Goal: Task Accomplishment & Management: Use online tool/utility

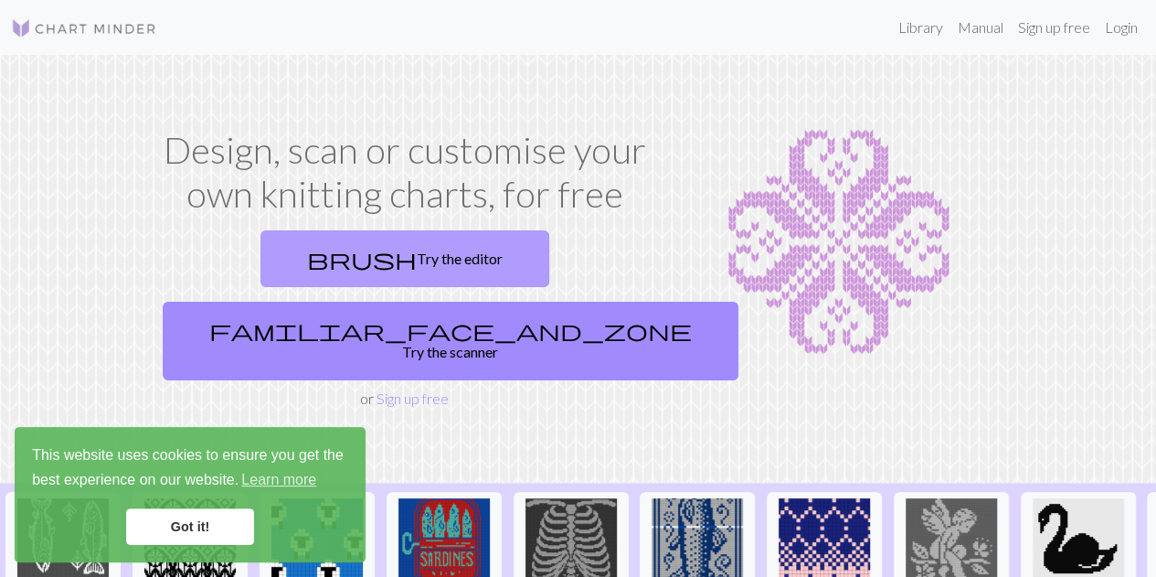
click at [307, 261] on span "brush" at bounding box center [362, 259] width 110 height 26
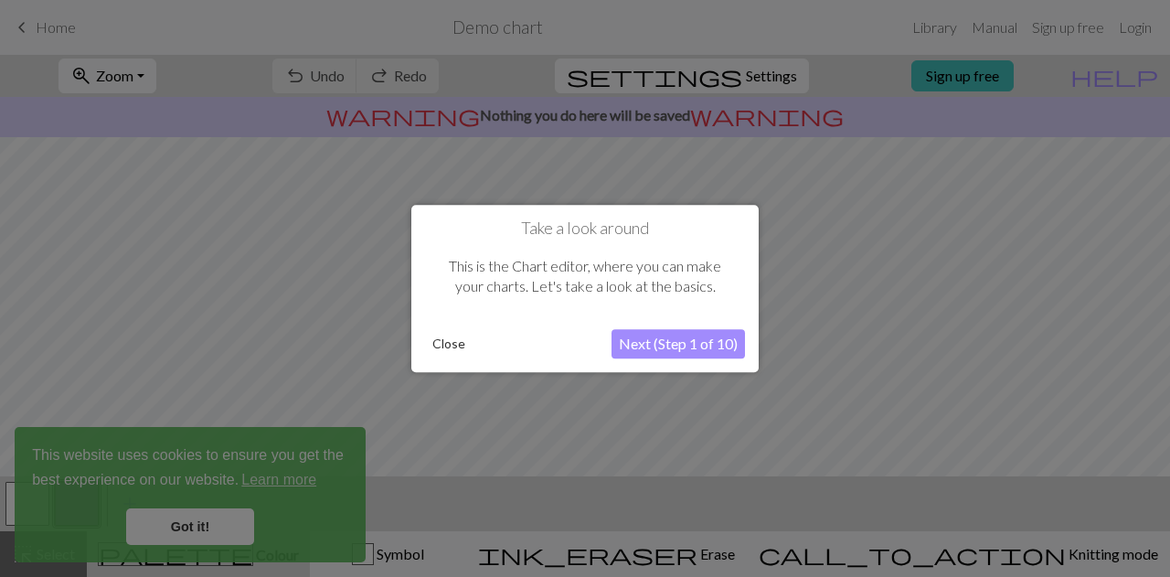
click at [455, 343] on button "Close" at bounding box center [449, 343] width 48 height 27
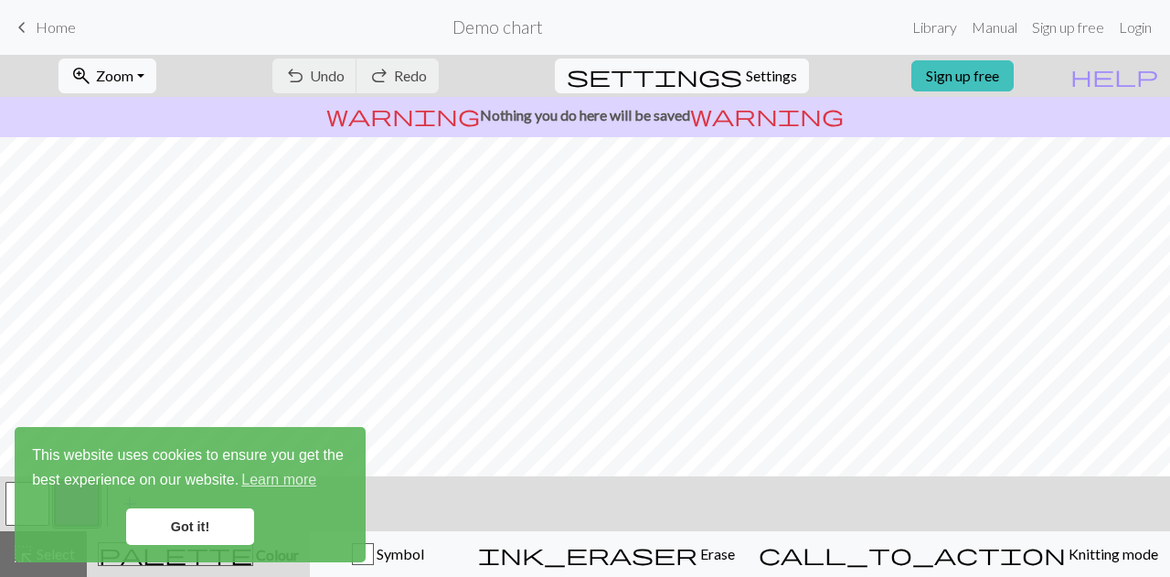
click at [202, 534] on link "Got it!" at bounding box center [190, 526] width 128 height 37
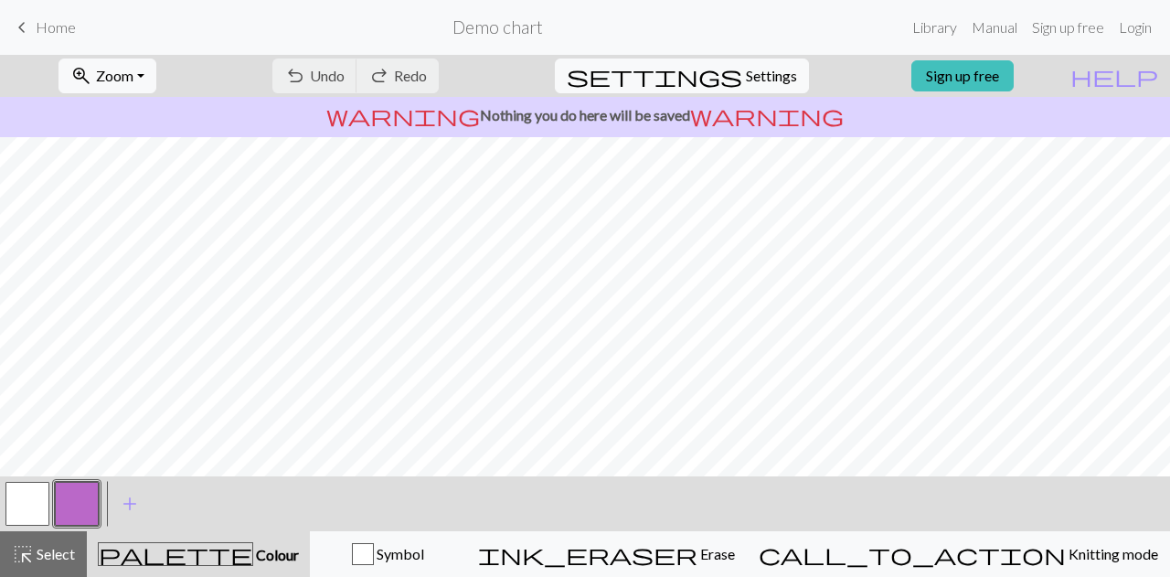
click at [77, 496] on button "button" at bounding box center [77, 504] width 44 height 44
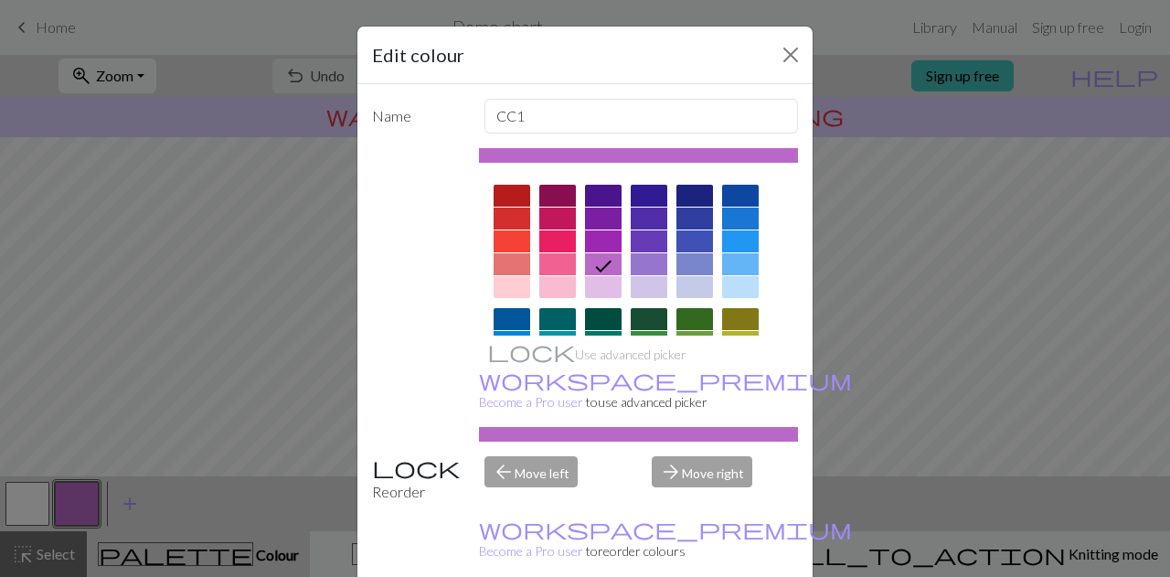
click at [689, 217] on div at bounding box center [694, 218] width 37 height 22
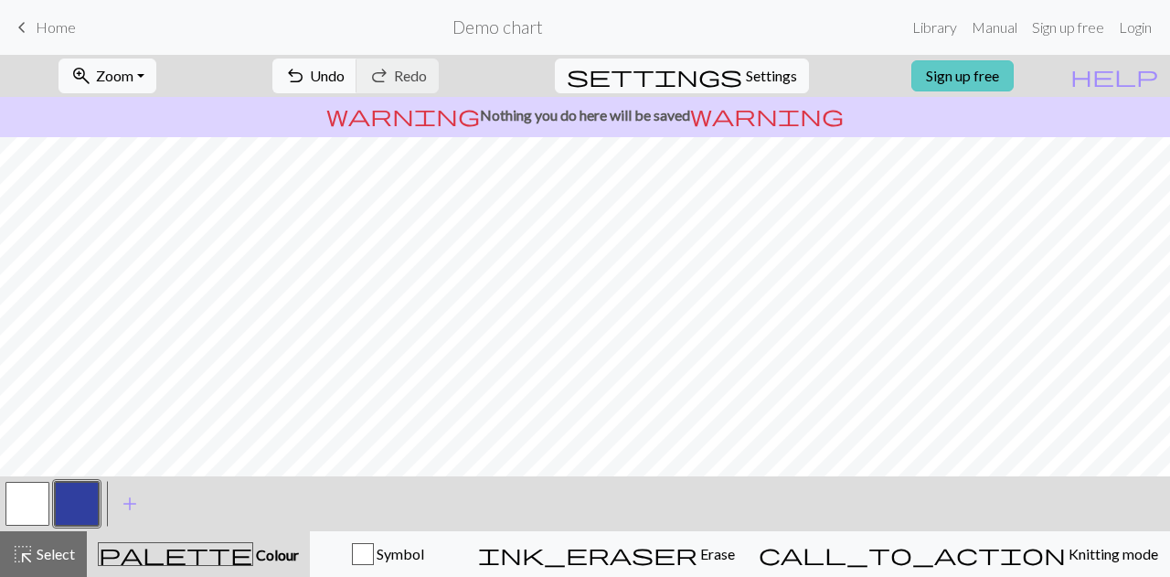
click at [1007, 79] on link "Sign up free" at bounding box center [962, 75] width 102 height 31
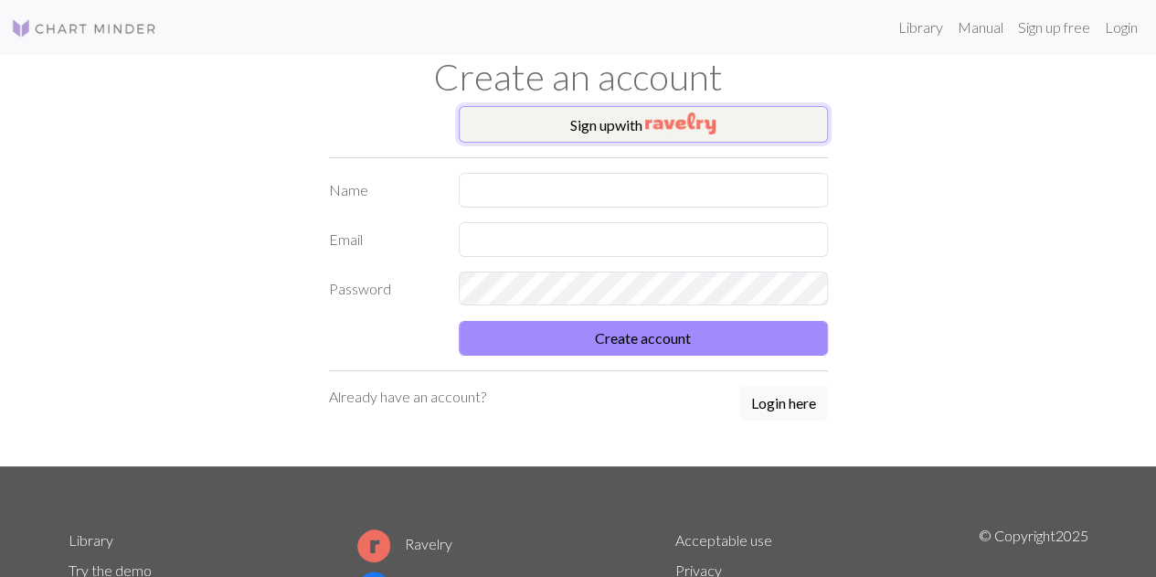
click at [713, 125] on img "button" at bounding box center [680, 123] width 70 height 22
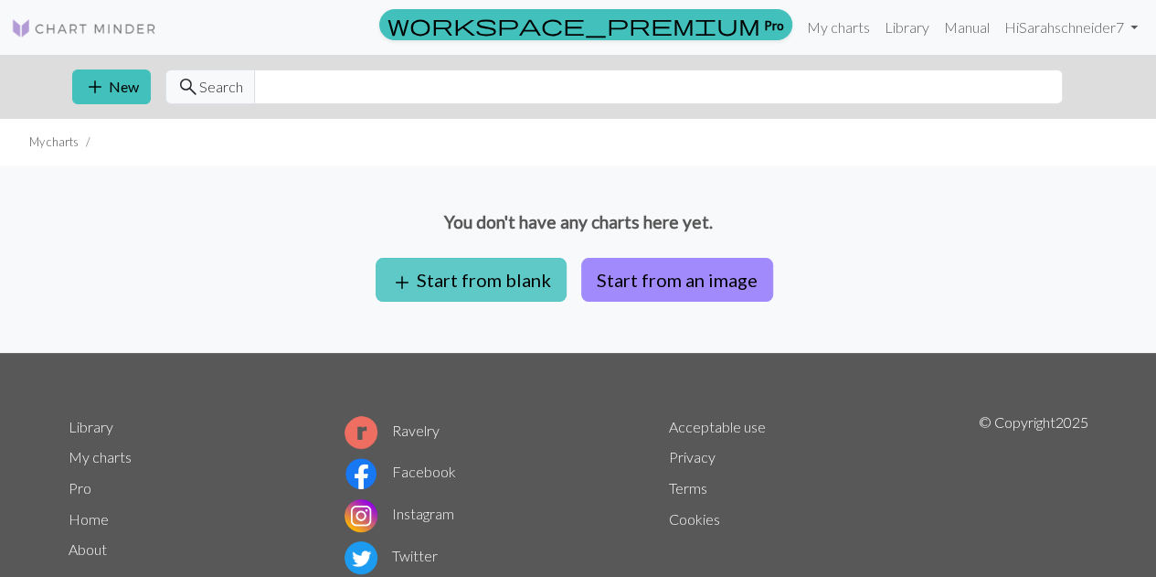
click at [479, 276] on button "add Start from blank" at bounding box center [471, 280] width 191 height 44
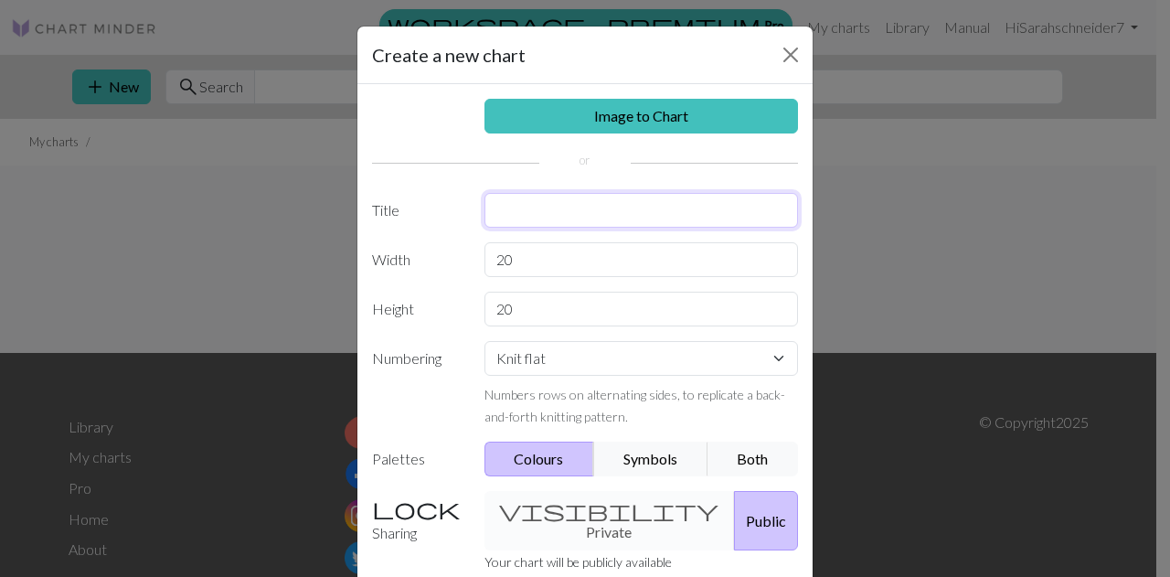
click at [512, 195] on input "text" at bounding box center [641, 210] width 314 height 35
type input "Manatee Socks"
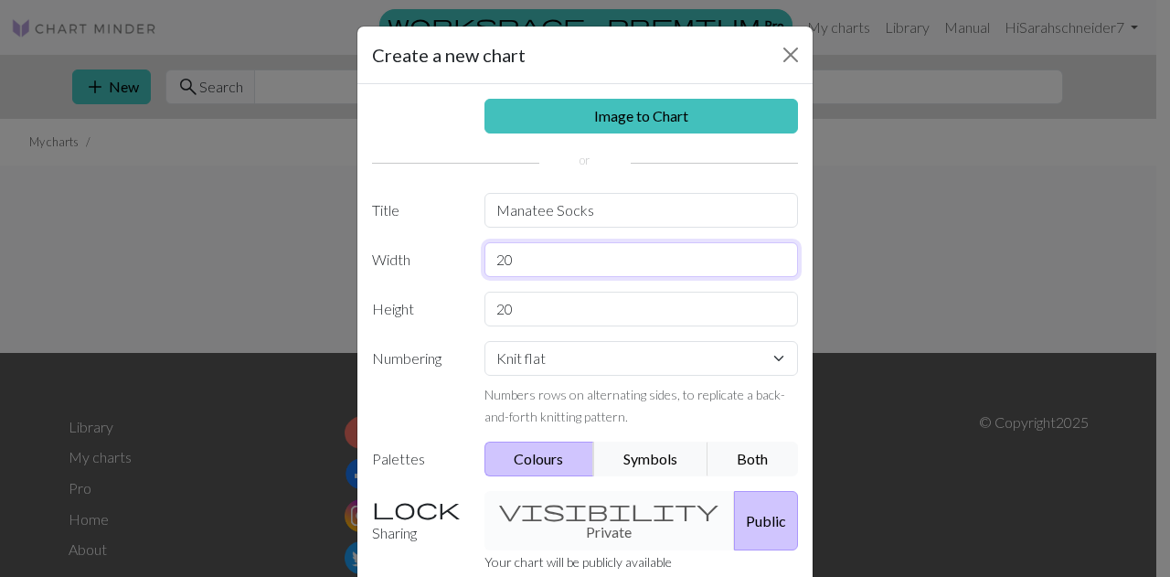
drag, startPoint x: 511, startPoint y: 259, endPoint x: 483, endPoint y: 259, distance: 27.4
click at [484, 259] on input "20" at bounding box center [641, 259] width 314 height 35
type input "12"
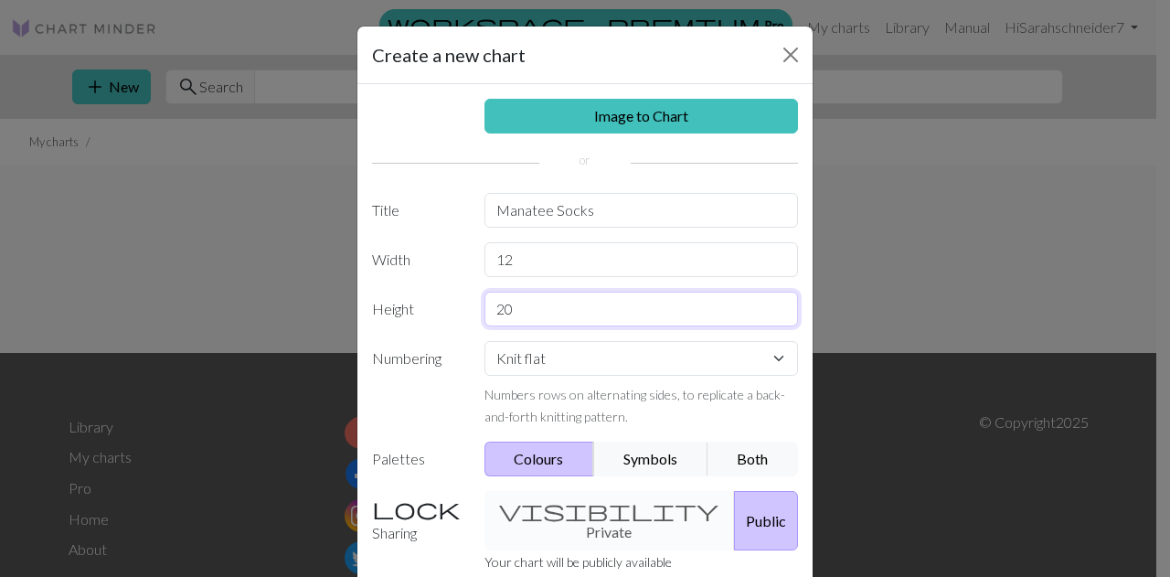
drag, startPoint x: 527, startPoint y: 306, endPoint x: 472, endPoint y: 309, distance: 54.9
click at [473, 309] on div "20" at bounding box center [641, 308] width 336 height 35
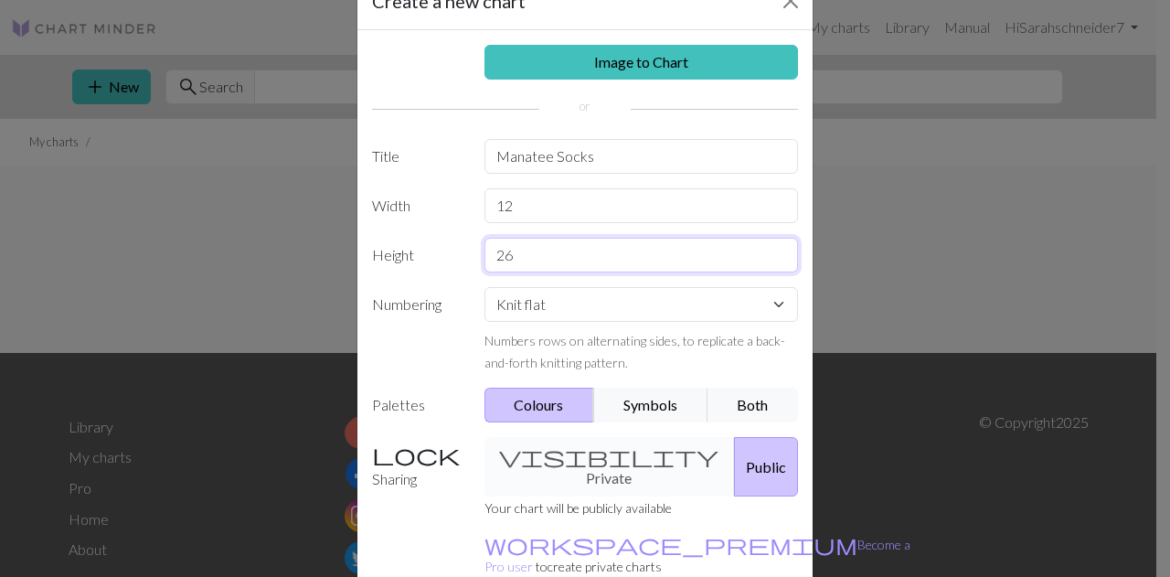
type input "26"
click at [528, 306] on select "Knit flat Knit in the round Lace knitting Cross stitch" at bounding box center [641, 304] width 314 height 35
select select "round"
click at [484, 287] on select "Knit flat Knit in the round Lace knitting Cross stitch" at bounding box center [641, 304] width 314 height 35
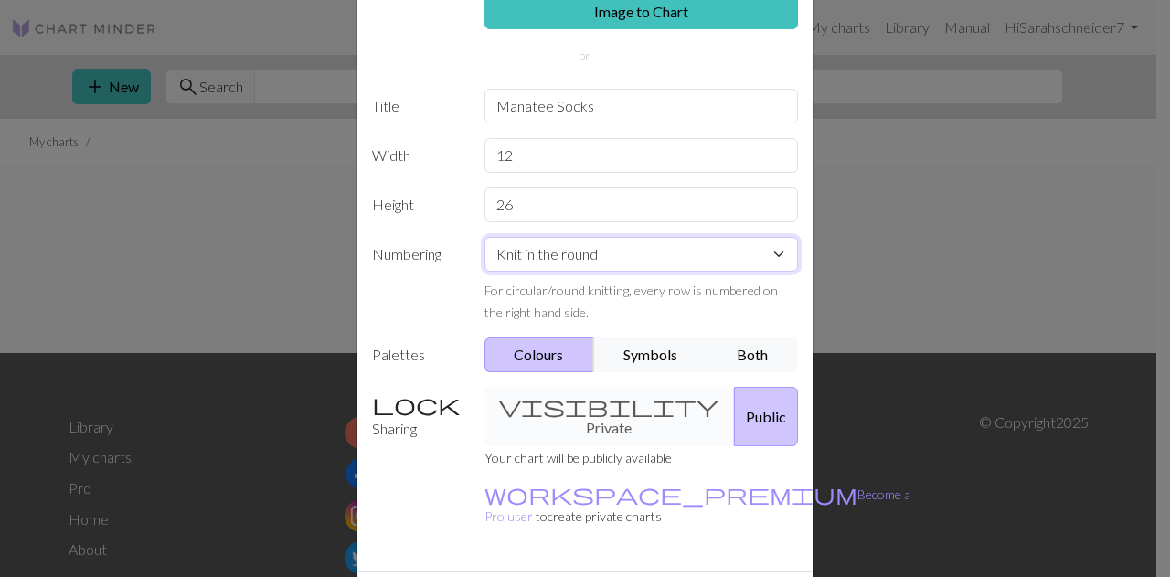
scroll to position [141, 0]
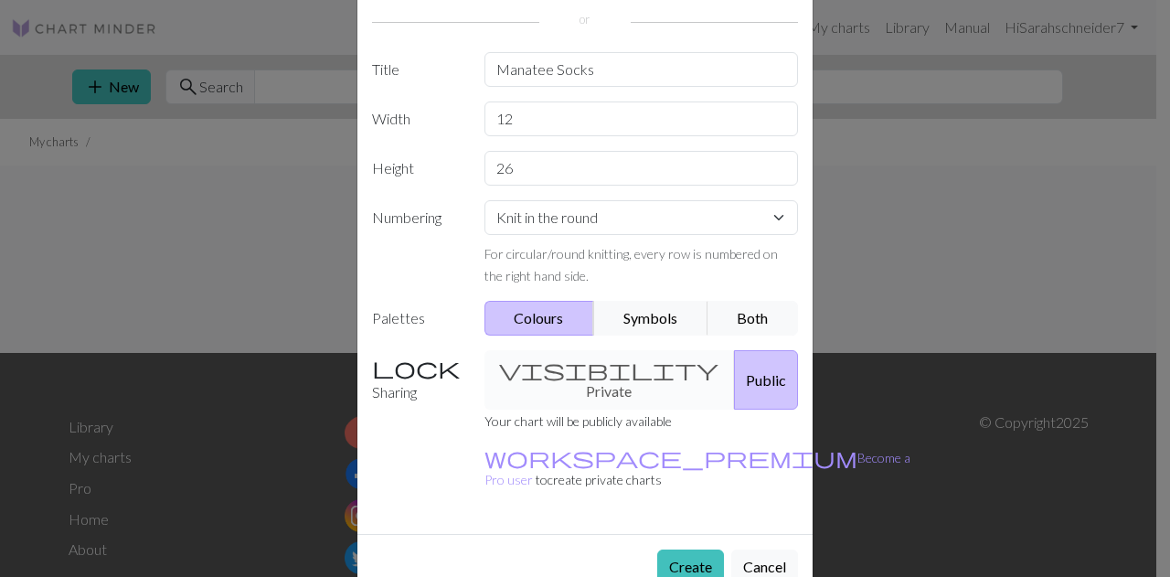
click at [602, 363] on div "visibility Private Public" at bounding box center [641, 379] width 336 height 59
click at [562, 370] on div "visibility Private Public" at bounding box center [641, 379] width 336 height 59
click at [672, 549] on button "Create" at bounding box center [690, 566] width 67 height 35
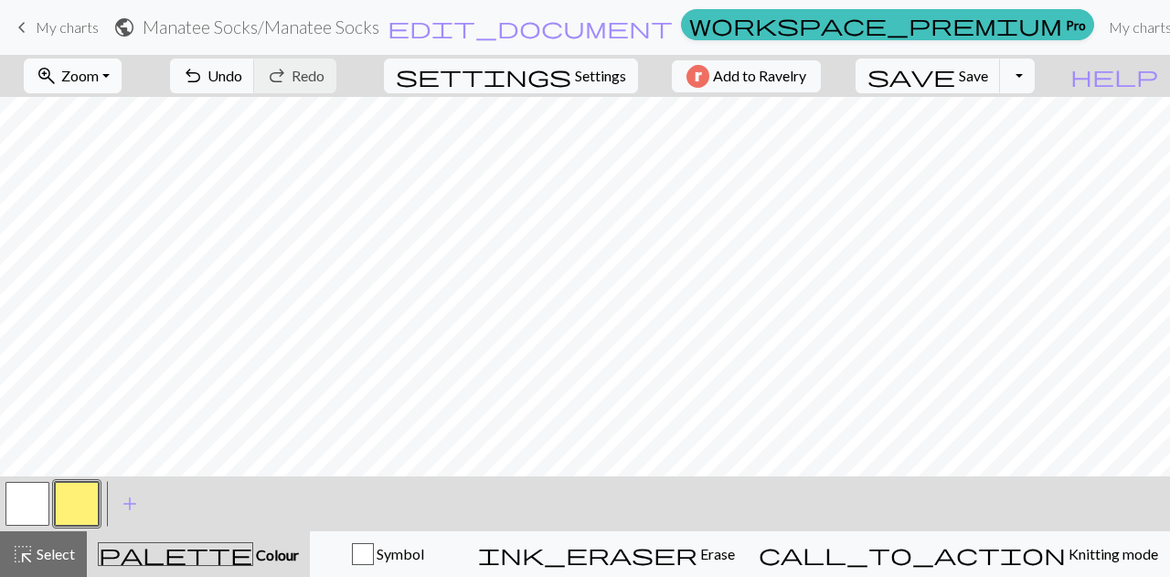
click at [110, 59] on button "zoom_in Zoom Zoom" at bounding box center [73, 75] width 98 height 35
click at [111, 111] on button "Fit all" at bounding box center [98, 115] width 144 height 29
click at [80, 500] on button "button" at bounding box center [77, 504] width 44 height 44
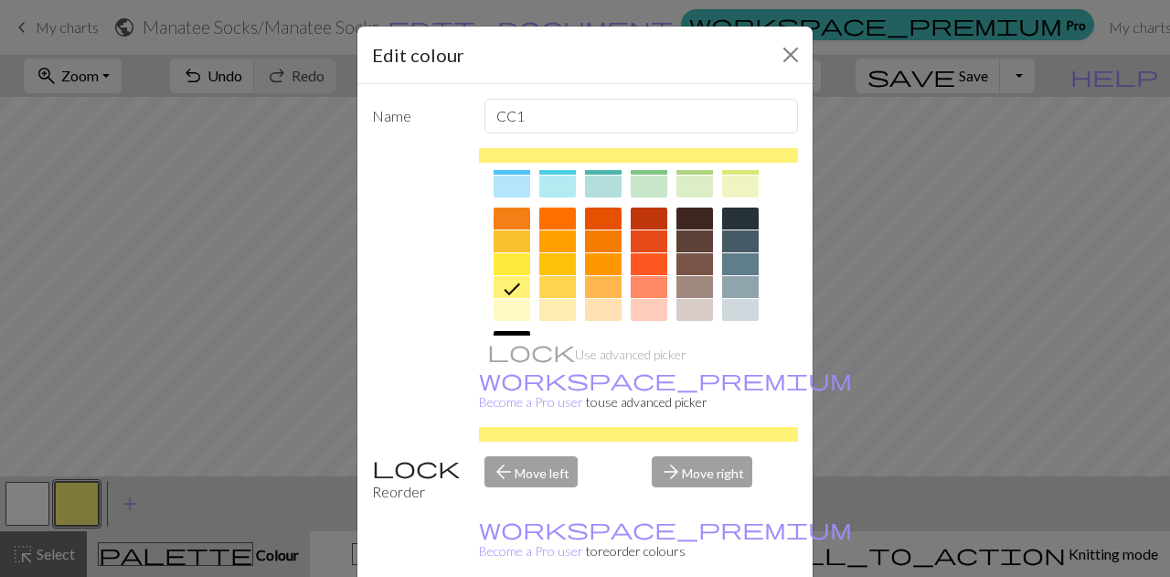
scroll to position [219, 0]
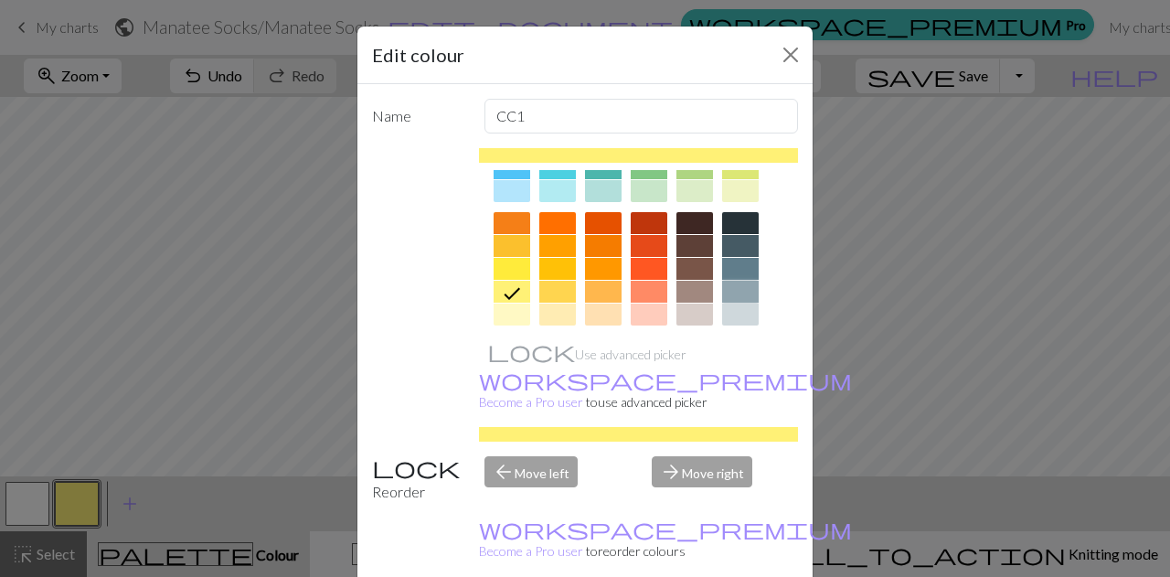
click at [729, 292] on div at bounding box center [740, 292] width 37 height 22
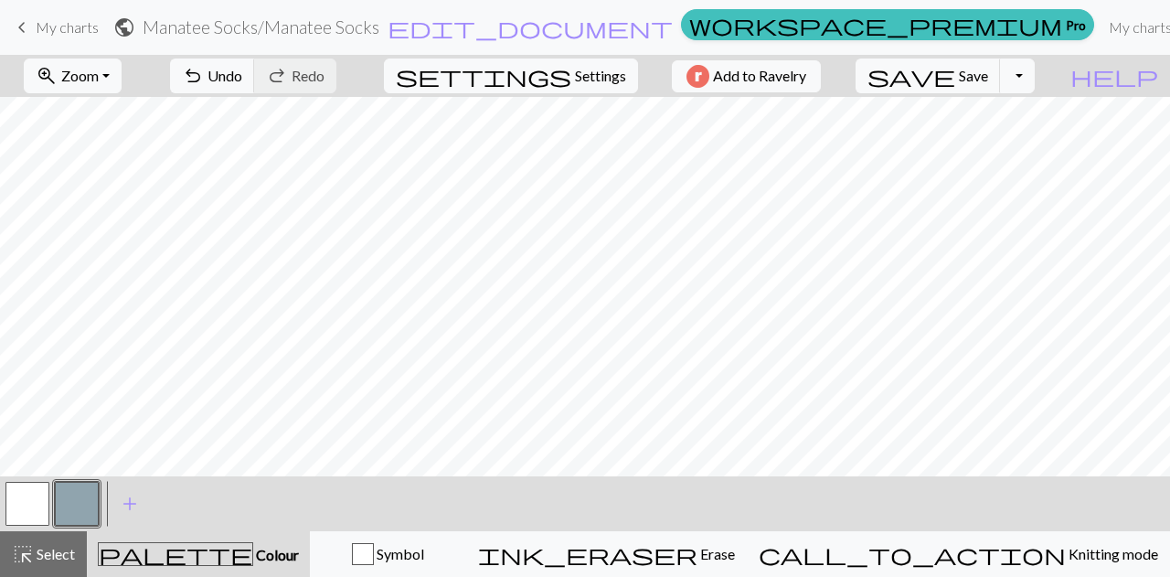
click at [27, 502] on button "button" at bounding box center [27, 504] width 44 height 44
click at [13, 507] on button "button" at bounding box center [27, 504] width 44 height 44
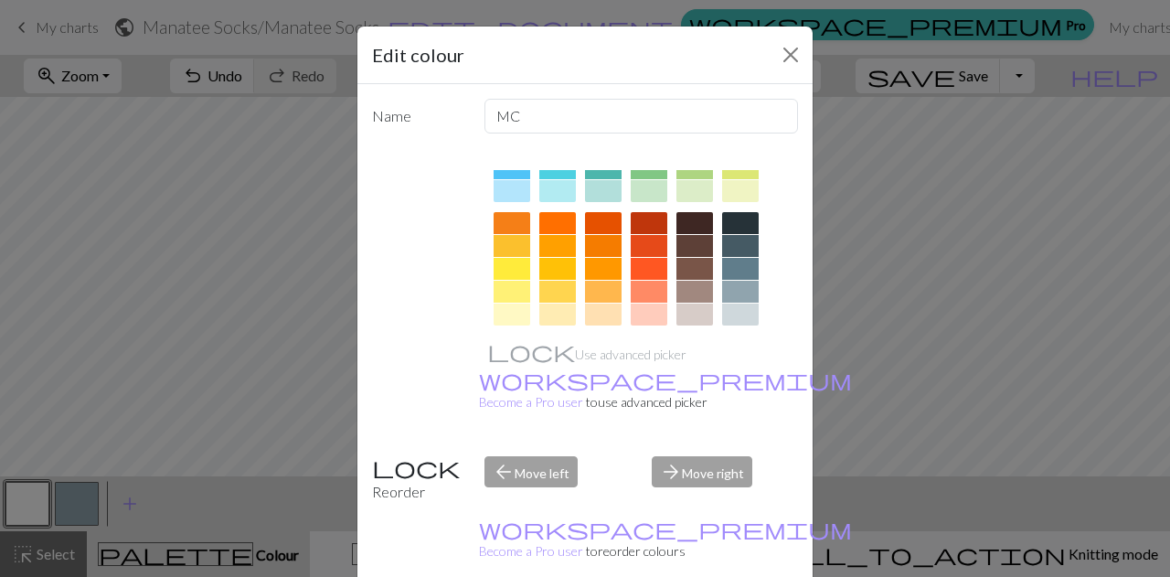
click at [736, 214] on div at bounding box center [740, 223] width 37 height 22
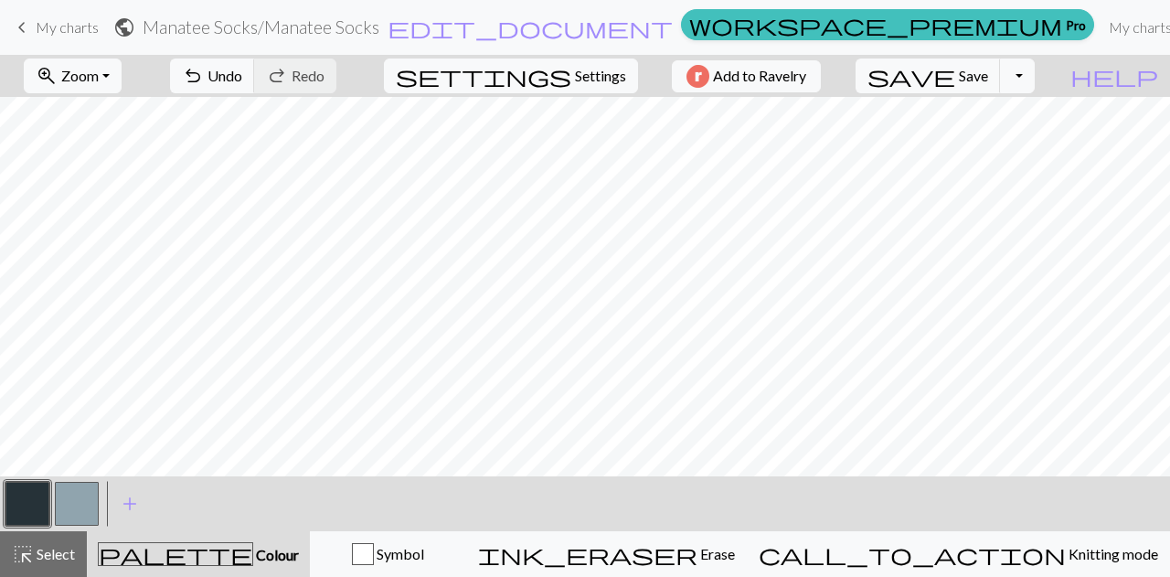
click at [27, 502] on button "button" at bounding box center [27, 504] width 44 height 44
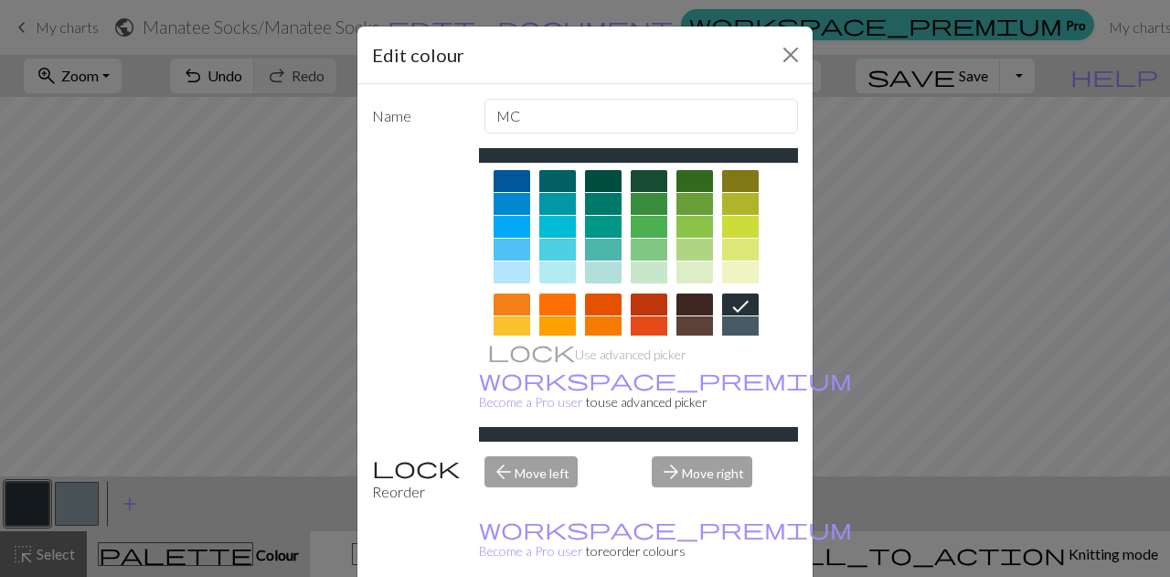
scroll to position [353, 0]
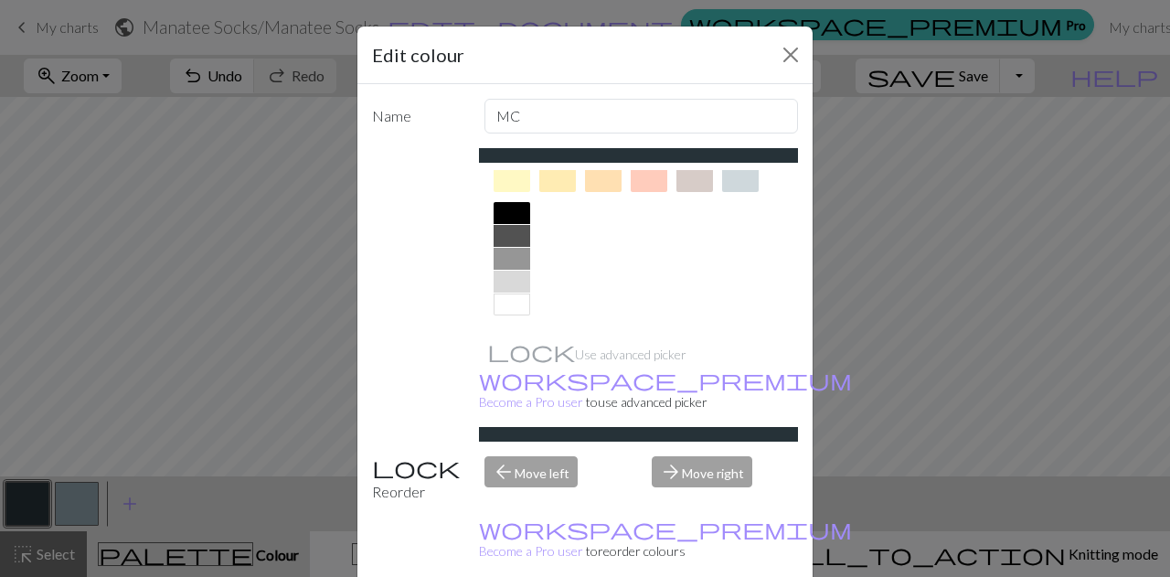
click at [506, 301] on div at bounding box center [511, 304] width 37 height 22
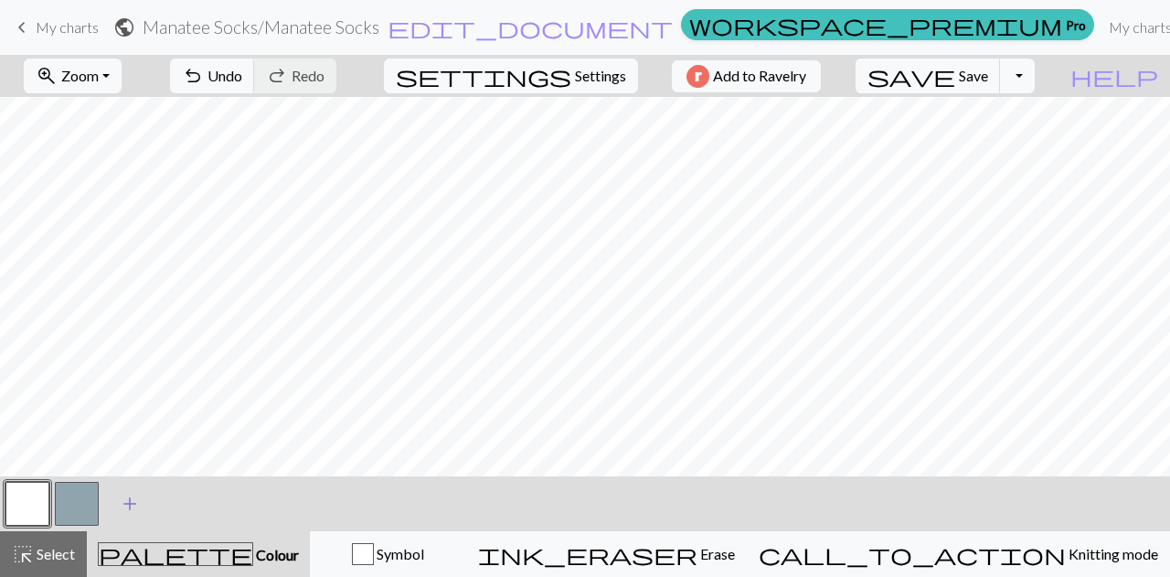
click at [135, 509] on span "add" at bounding box center [130, 504] width 22 height 26
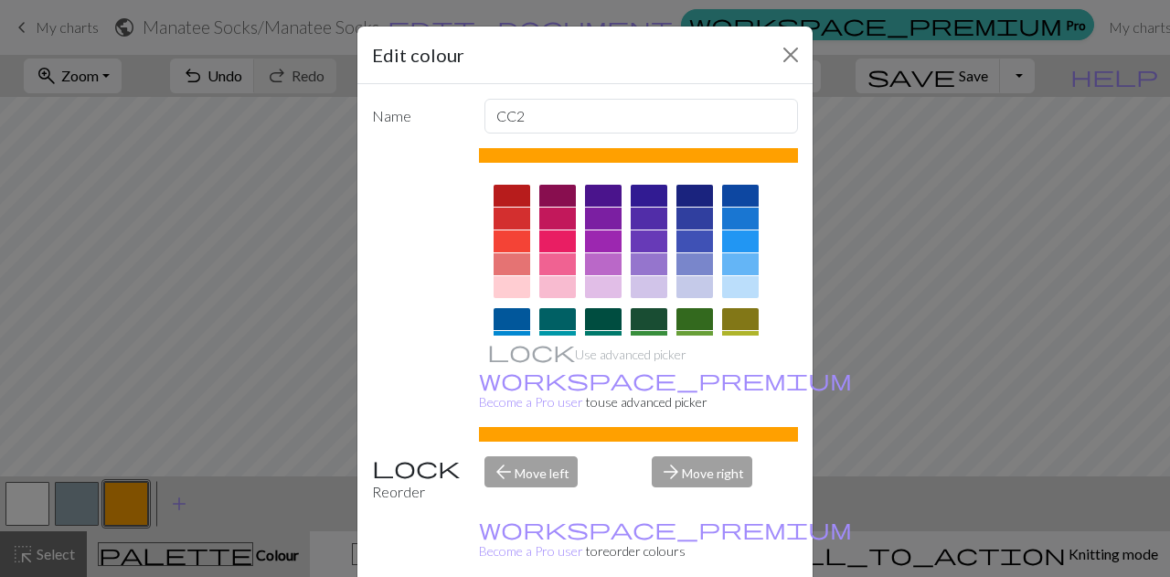
click at [135, 509] on div "Edit colour Name CC2 Use advanced picker workspace_premium Become a Pro user to…" at bounding box center [585, 288] width 1170 height 577
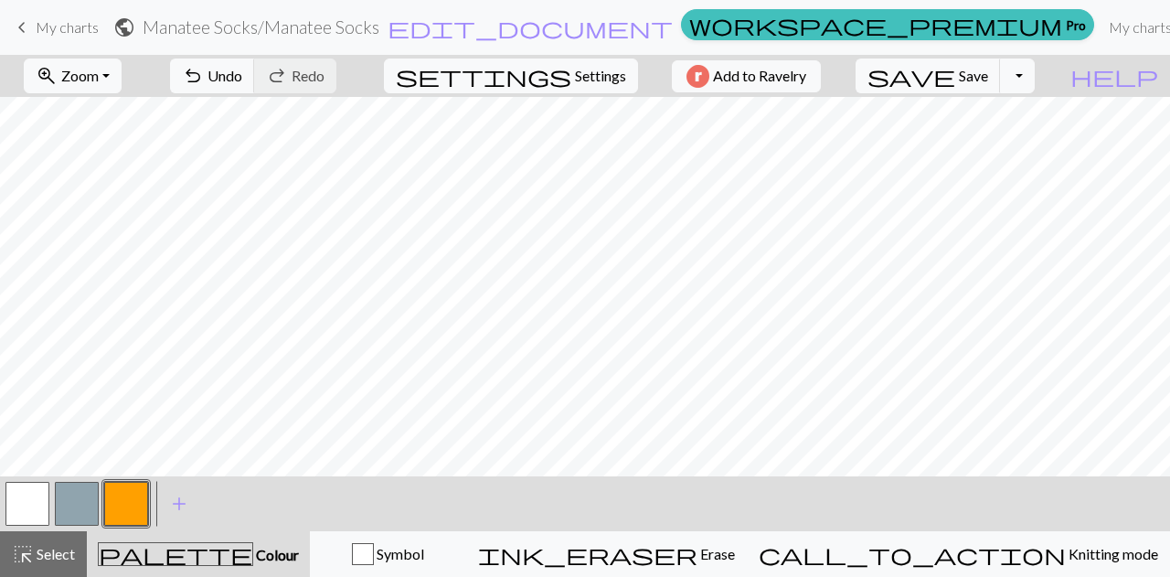
click at [121, 501] on button "button" at bounding box center [126, 504] width 44 height 44
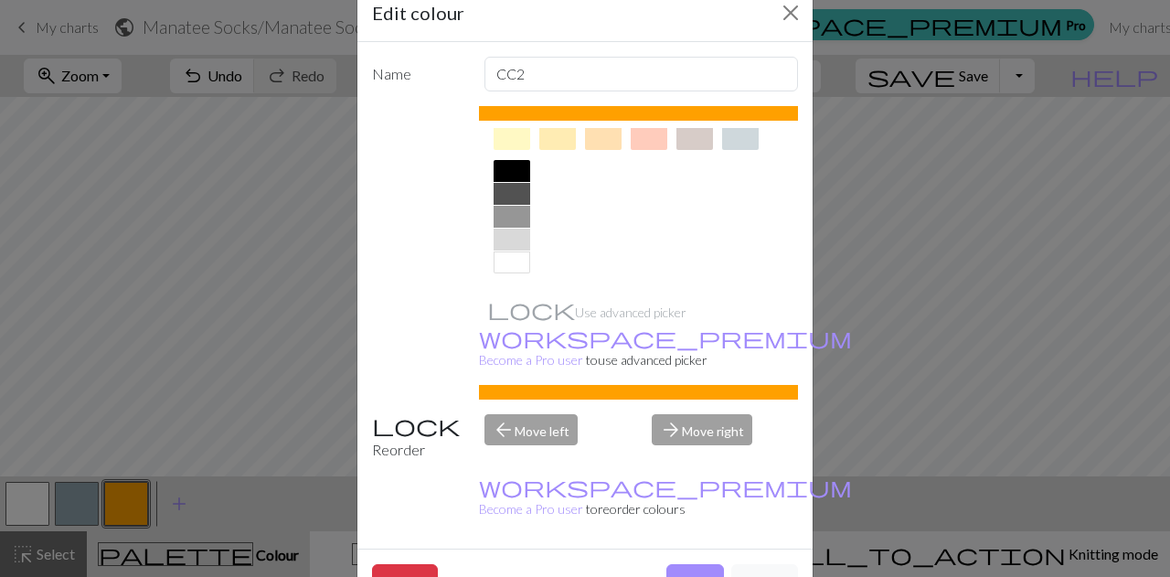
scroll to position [285, 0]
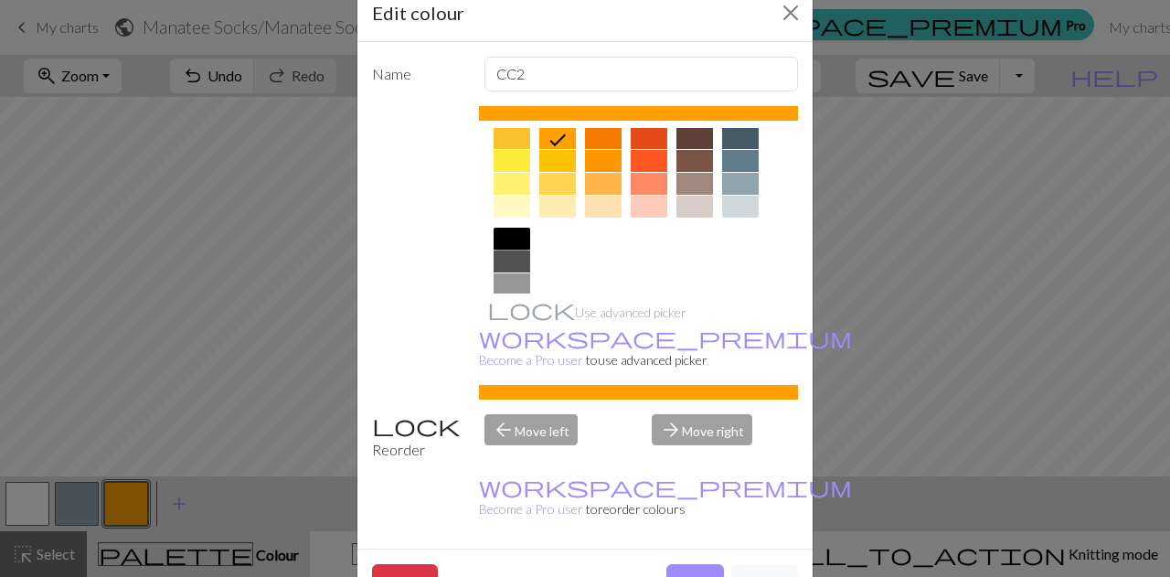
click at [510, 233] on div at bounding box center [511, 239] width 37 height 22
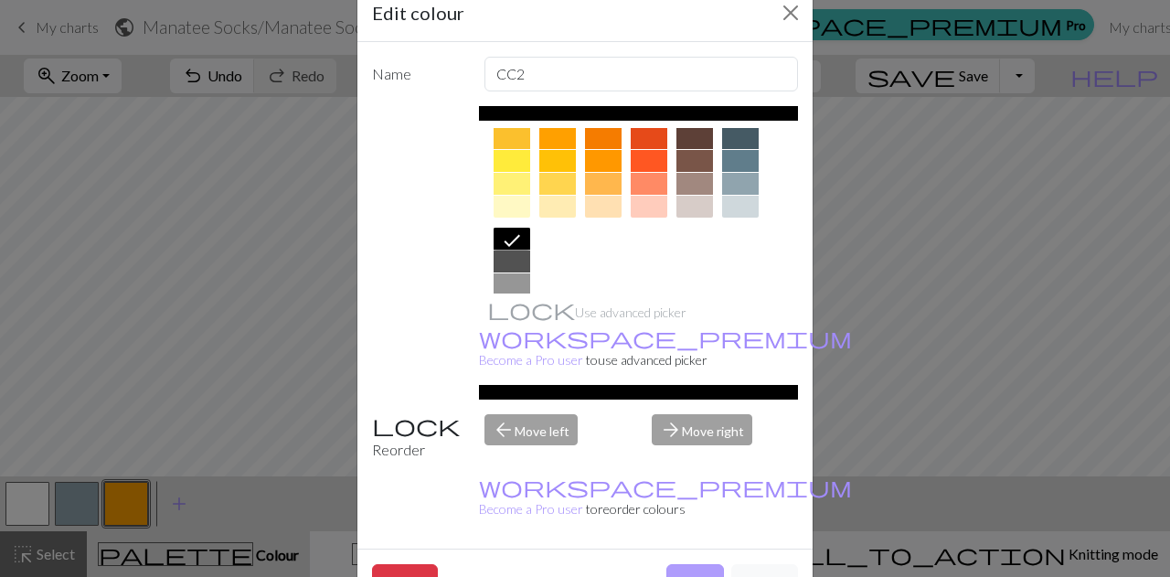
click at [687, 564] on button "Done" at bounding box center [695, 581] width 58 height 35
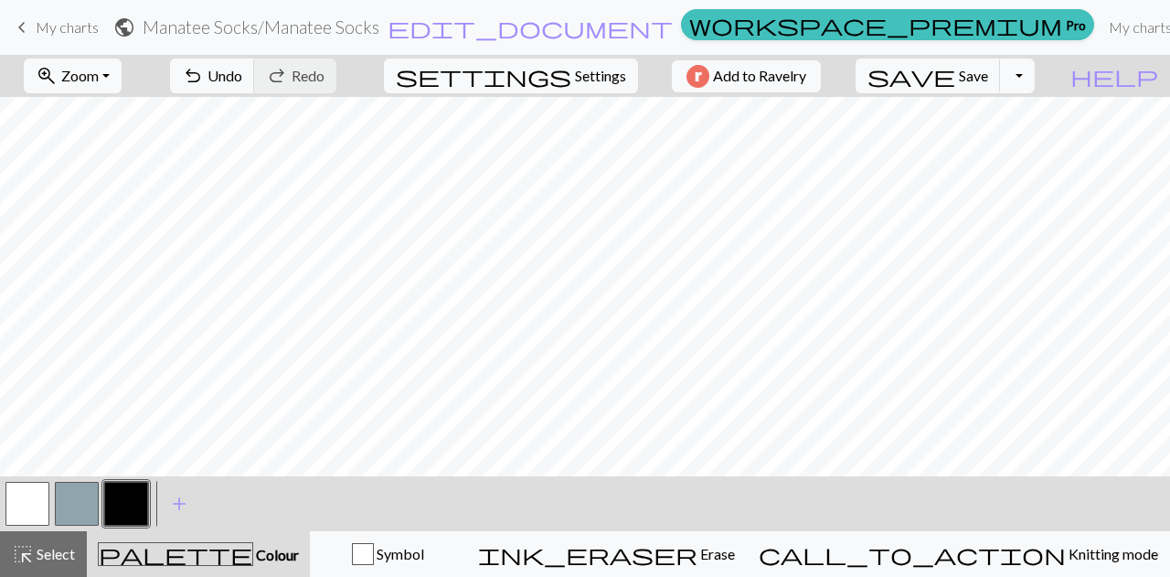
click at [79, 491] on button "button" at bounding box center [77, 504] width 44 height 44
click at [84, 503] on button "button" at bounding box center [77, 504] width 44 height 44
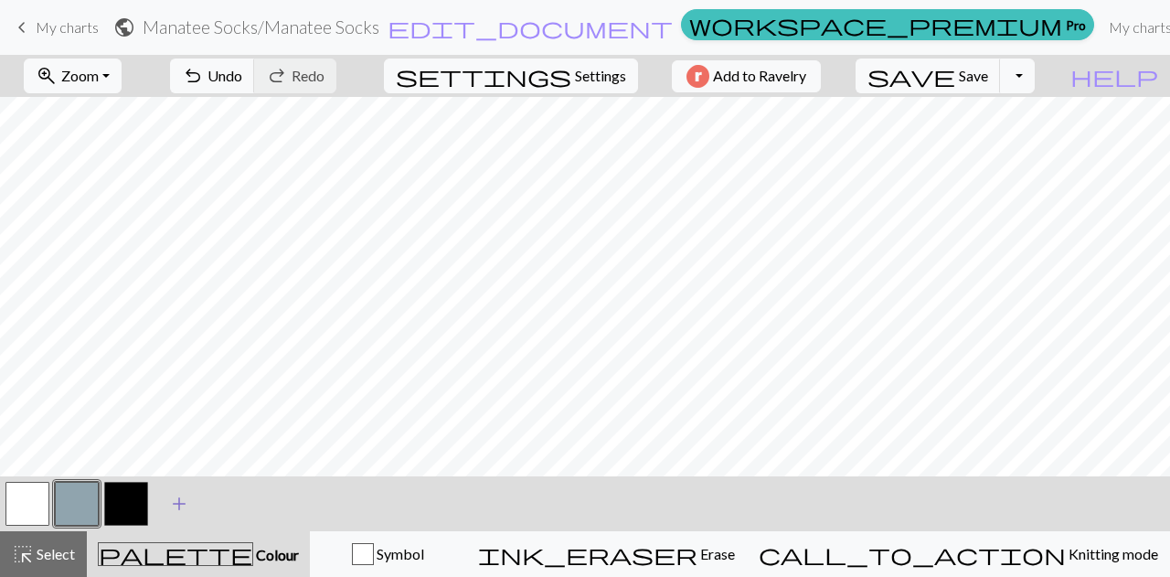
click at [177, 510] on span "add" at bounding box center [179, 504] width 22 height 26
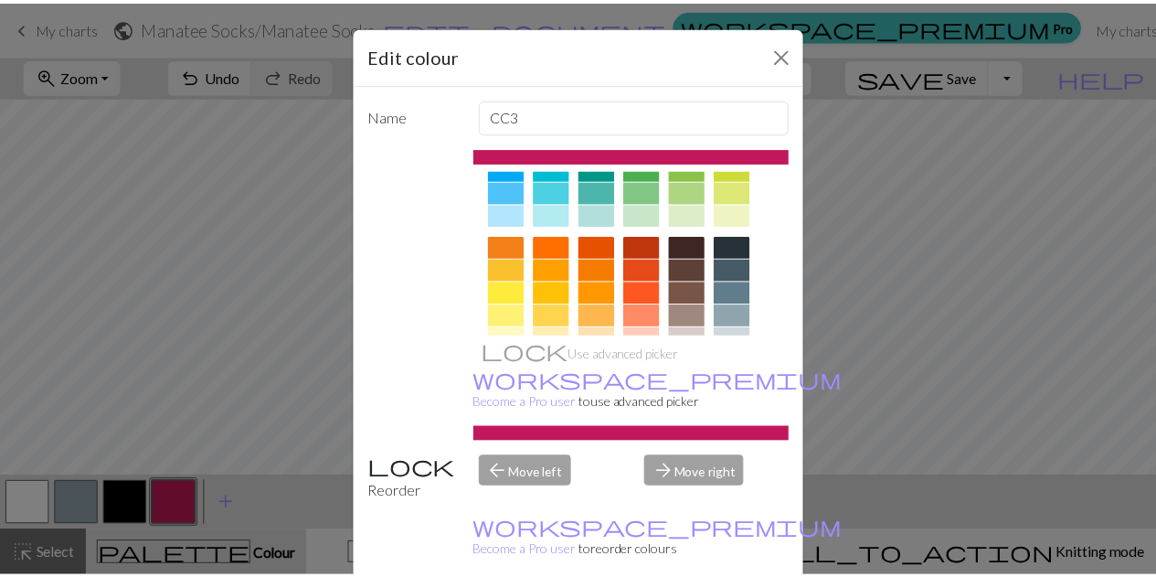
scroll to position [206, 0]
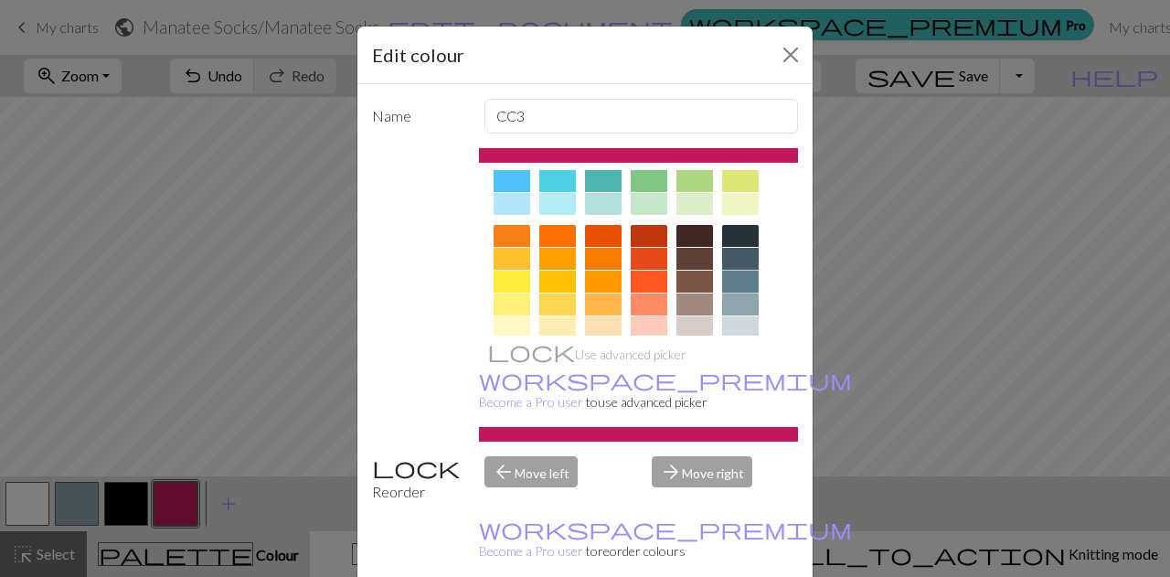
click at [731, 275] on div at bounding box center [740, 281] width 37 height 22
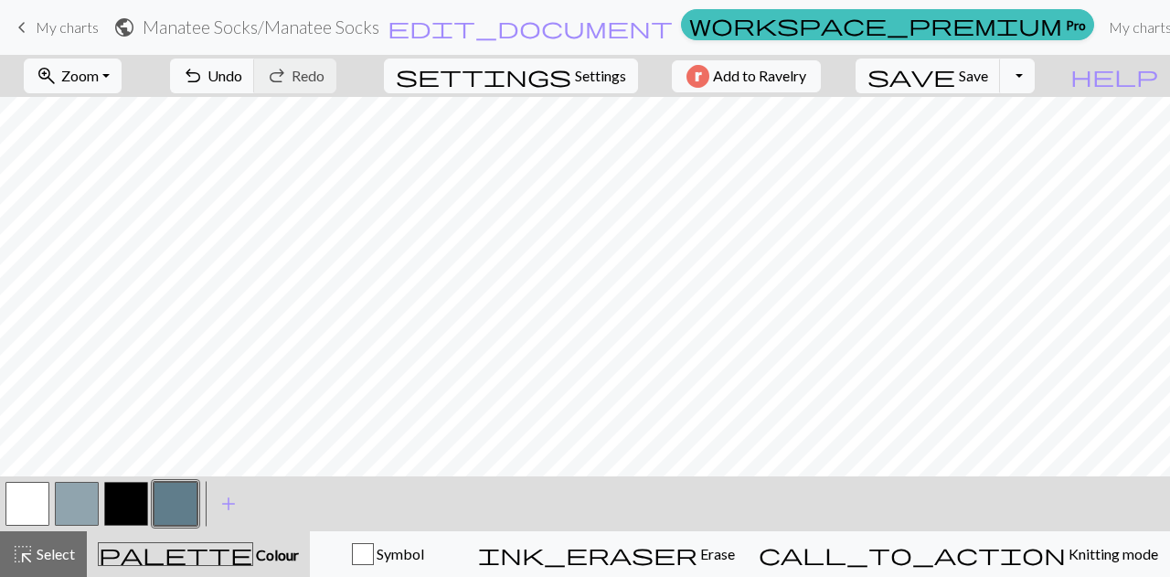
click at [88, 496] on button "button" at bounding box center [77, 504] width 44 height 44
click at [164, 500] on button "button" at bounding box center [176, 504] width 44 height 44
click at [128, 503] on button "button" at bounding box center [126, 504] width 44 height 44
click at [168, 511] on button "button" at bounding box center [176, 504] width 44 height 44
click at [70, 504] on button "button" at bounding box center [77, 504] width 44 height 44
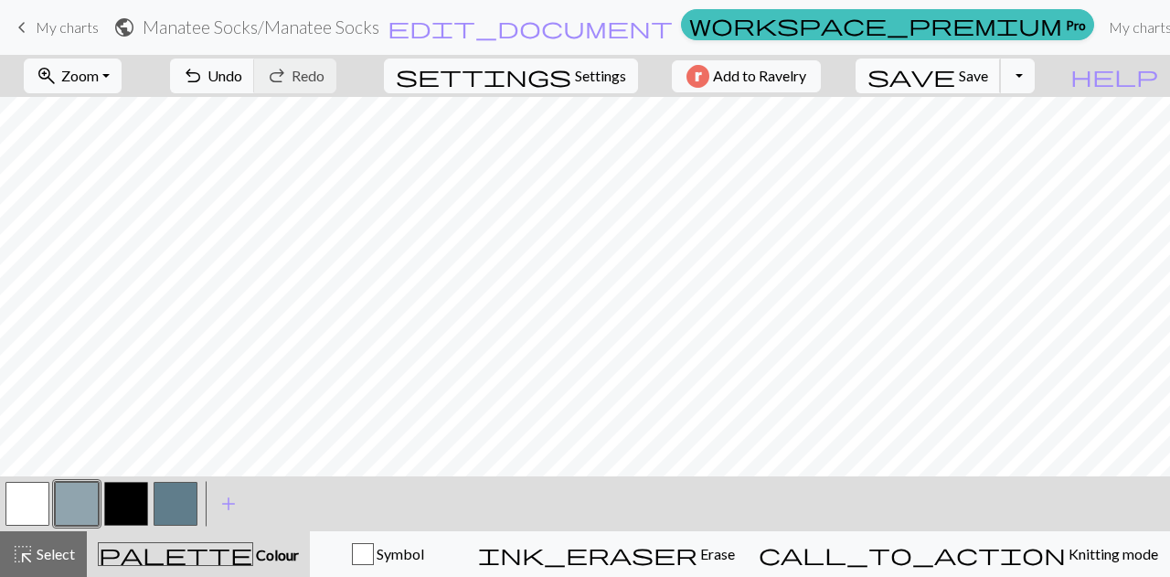
click at [955, 78] on span "save" at bounding box center [911, 76] width 88 height 26
click at [132, 492] on button "button" at bounding box center [126, 504] width 44 height 44
click at [59, 511] on button "button" at bounding box center [77, 504] width 44 height 44
click at [181, 489] on button "button" at bounding box center [176, 504] width 44 height 44
click at [117, 511] on button "button" at bounding box center [126, 504] width 44 height 44
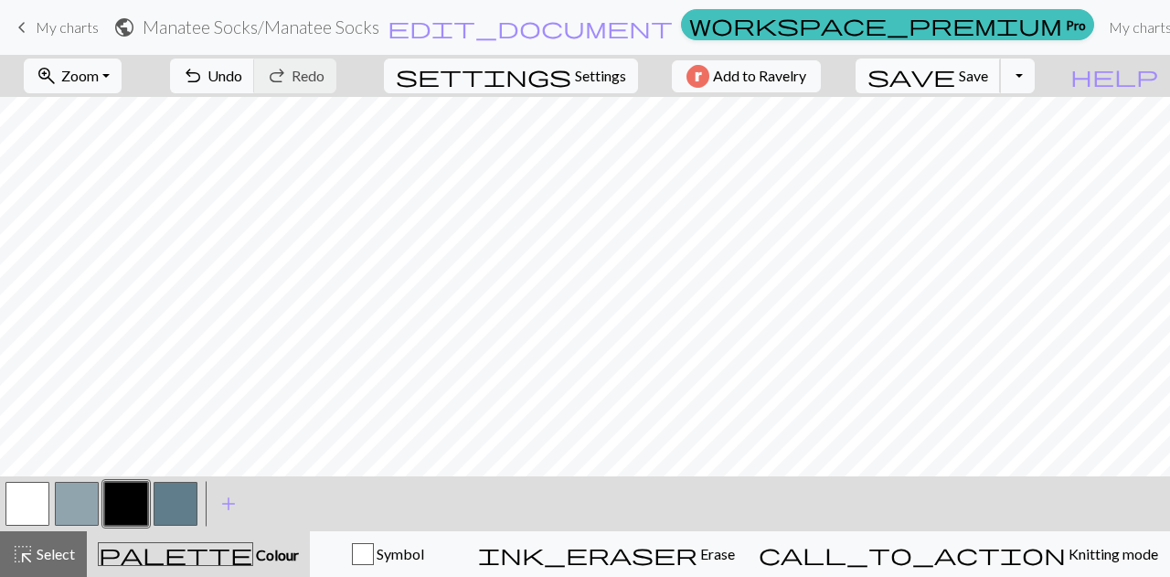
click at [955, 79] on span "save" at bounding box center [911, 76] width 88 height 26
click at [163, 502] on button "button" at bounding box center [176, 504] width 44 height 44
click at [955, 68] on span "save" at bounding box center [911, 76] width 88 height 26
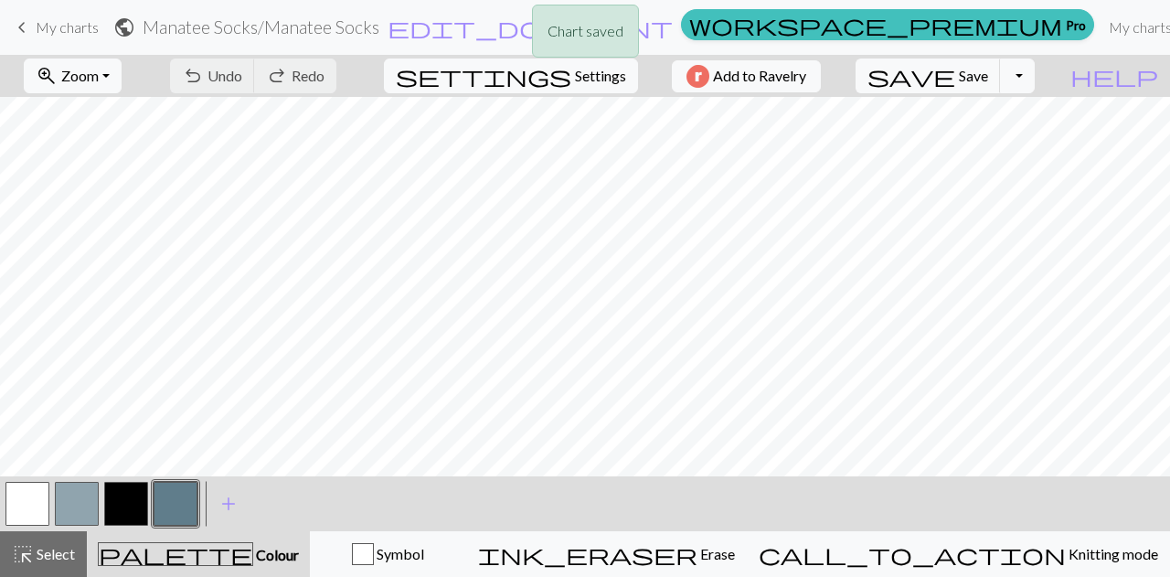
click at [80, 36] on div "Chart saved" at bounding box center [585, 36] width 1170 height 72
click at [69, 32] on div "Chart saved" at bounding box center [585, 36] width 1170 height 72
click at [20, 21] on span "keyboard_arrow_left" at bounding box center [22, 28] width 22 height 26
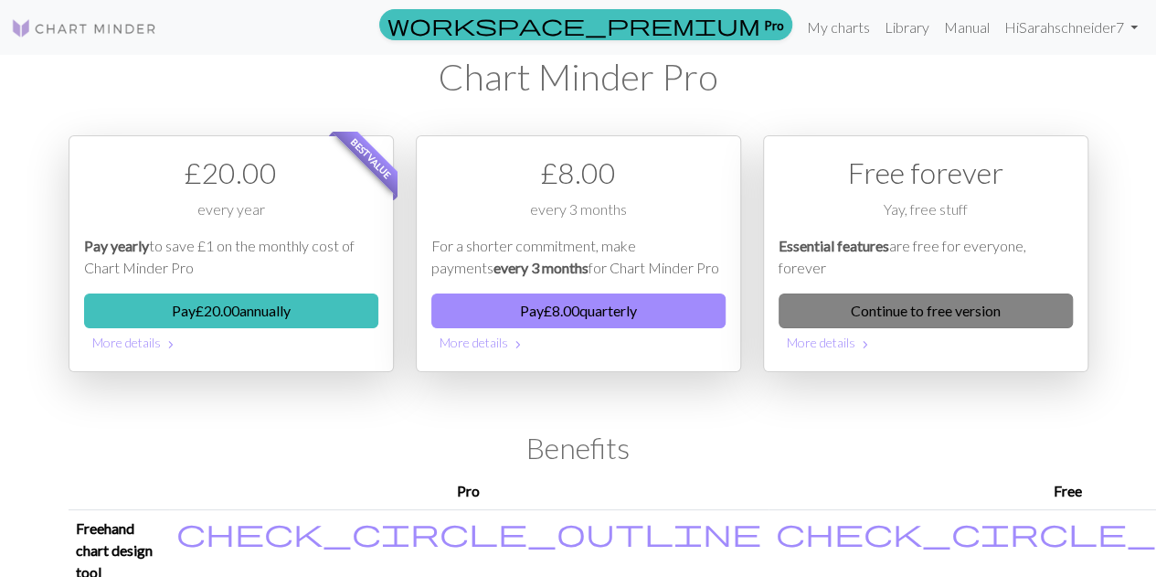
click at [936, 312] on link "Continue to free version" at bounding box center [925, 310] width 294 height 35
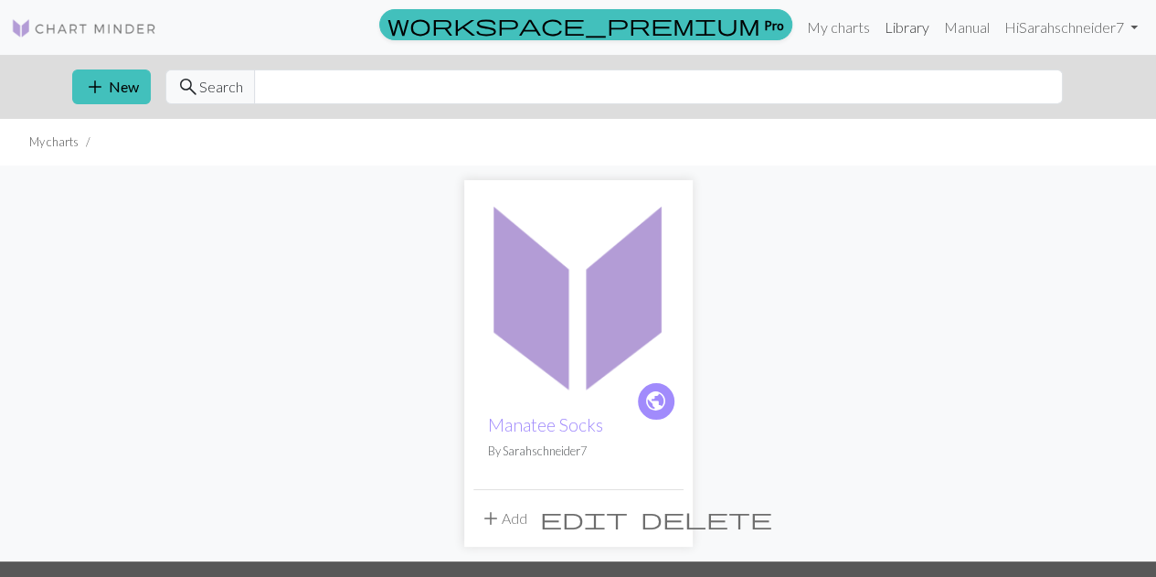
click at [892, 25] on link "Library" at bounding box center [906, 27] width 59 height 37
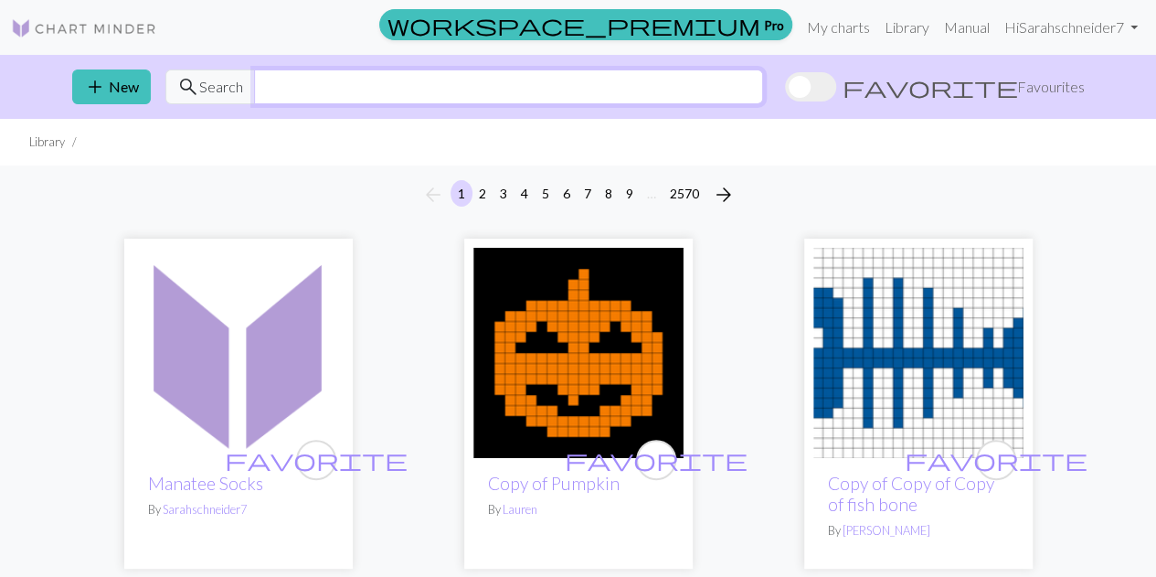
click at [433, 87] on input "text" at bounding box center [508, 86] width 509 height 35
type input "manatee"
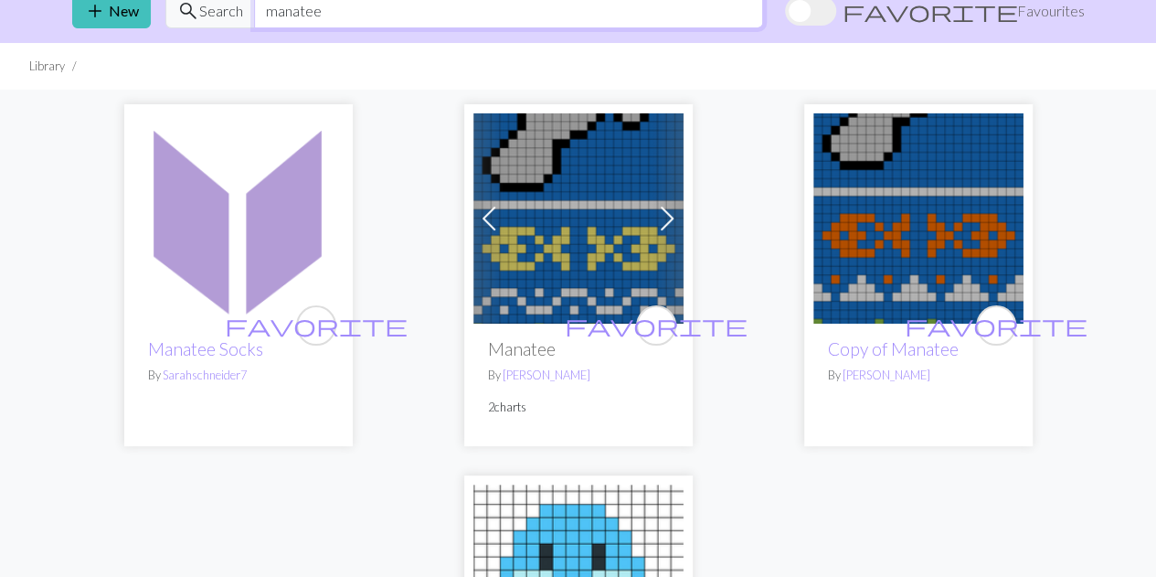
scroll to position [75, 0]
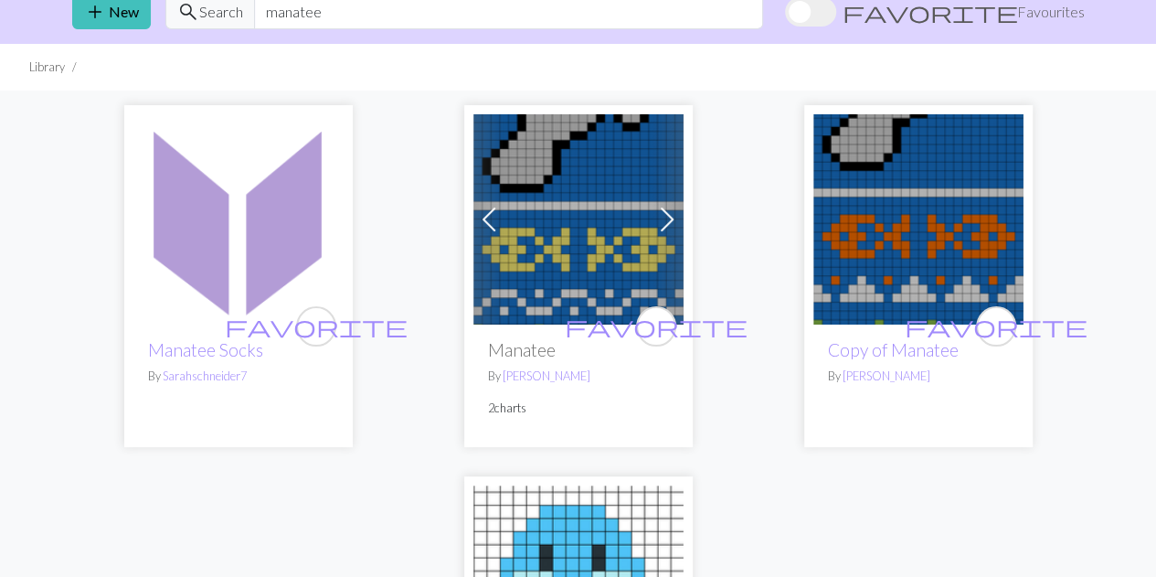
click at [590, 242] on img at bounding box center [578, 219] width 210 height 210
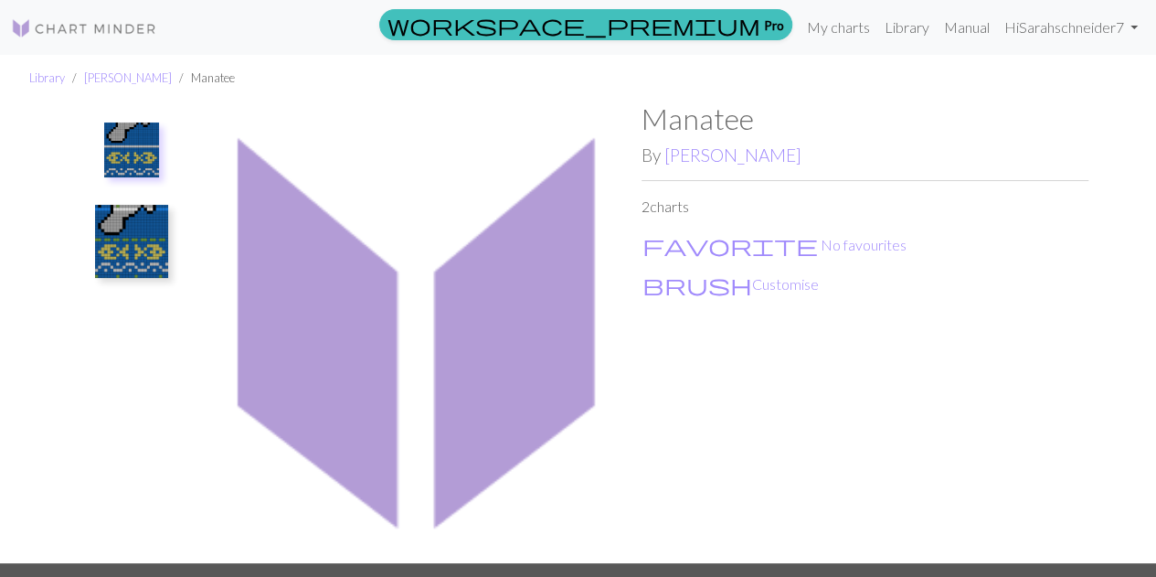
click at [111, 133] on img at bounding box center [131, 149] width 55 height 55
click at [126, 200] on button at bounding box center [131, 241] width 97 height 86
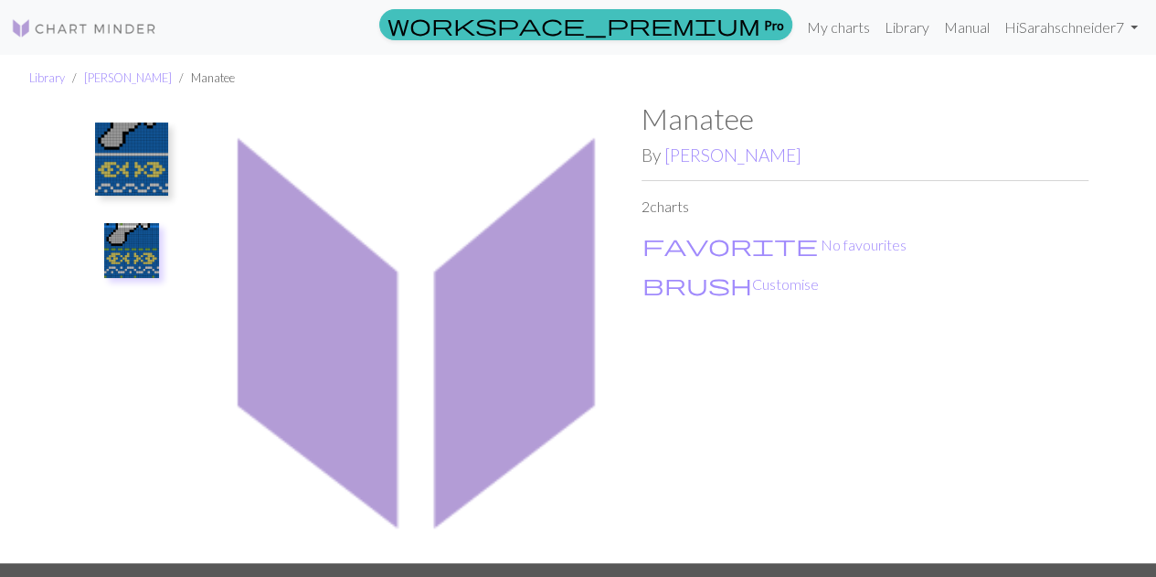
click at [122, 260] on img at bounding box center [131, 250] width 55 height 55
click at [316, 257] on img at bounding box center [418, 331] width 447 height 461
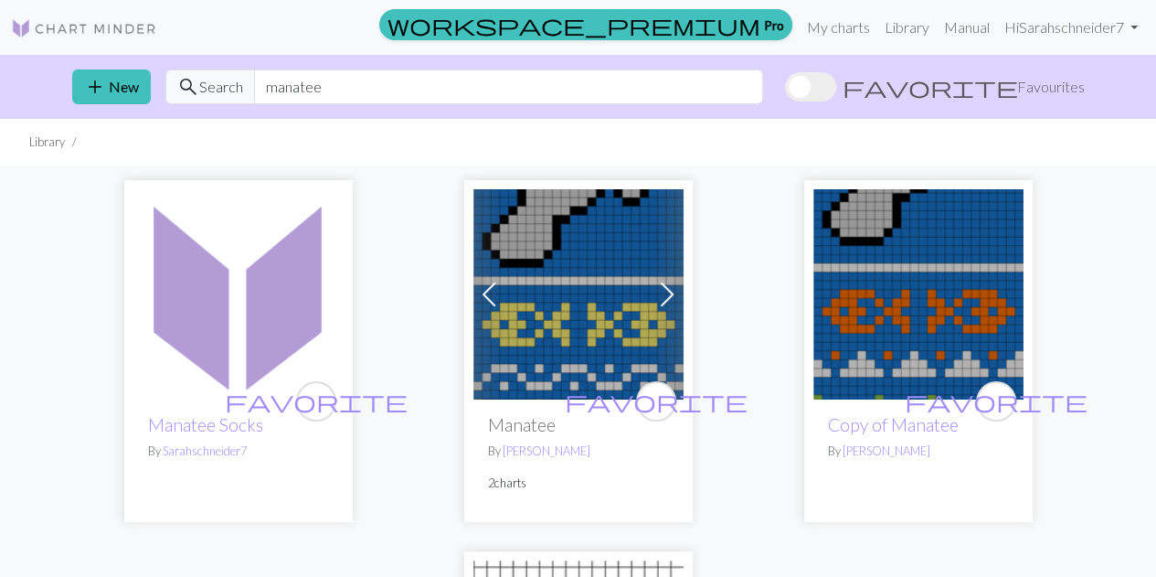
scroll to position [2, 0]
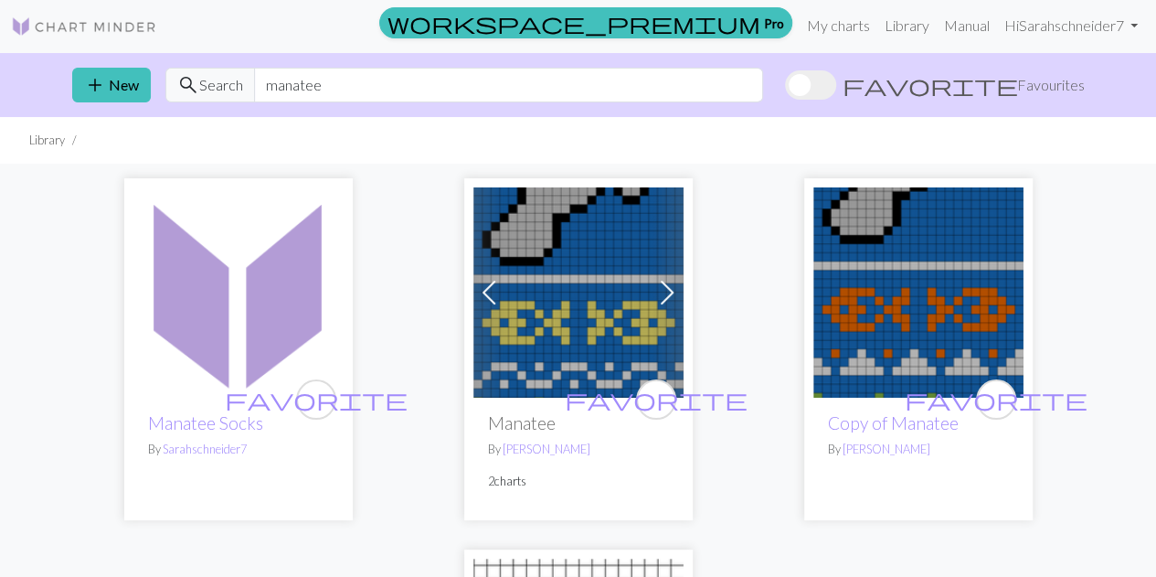
click at [241, 275] on img at bounding box center [238, 292] width 210 height 210
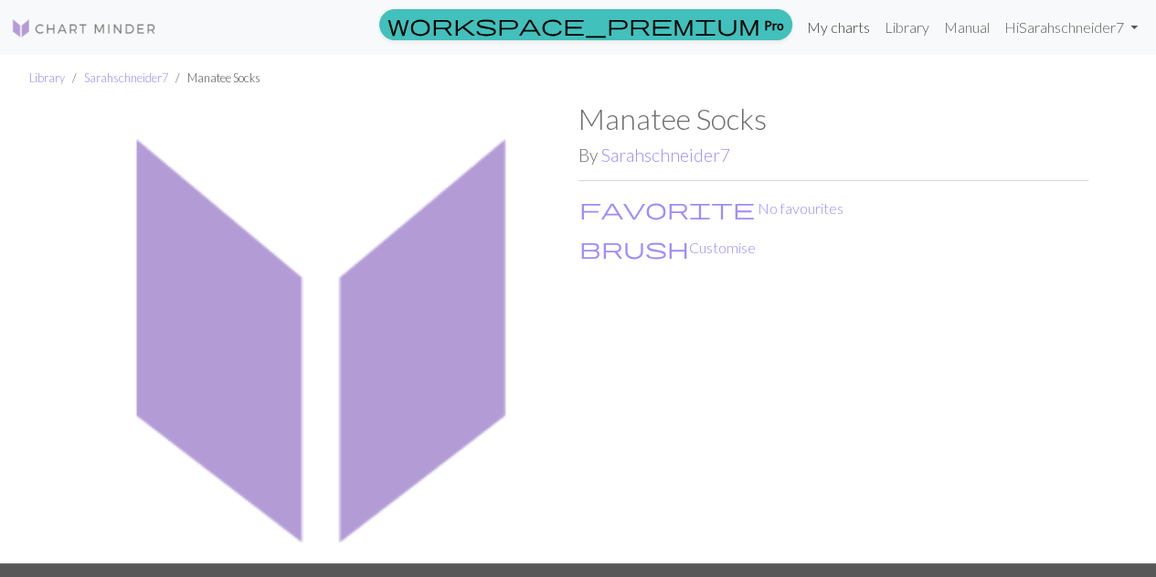
click at [850, 14] on link "My charts" at bounding box center [838, 27] width 78 height 37
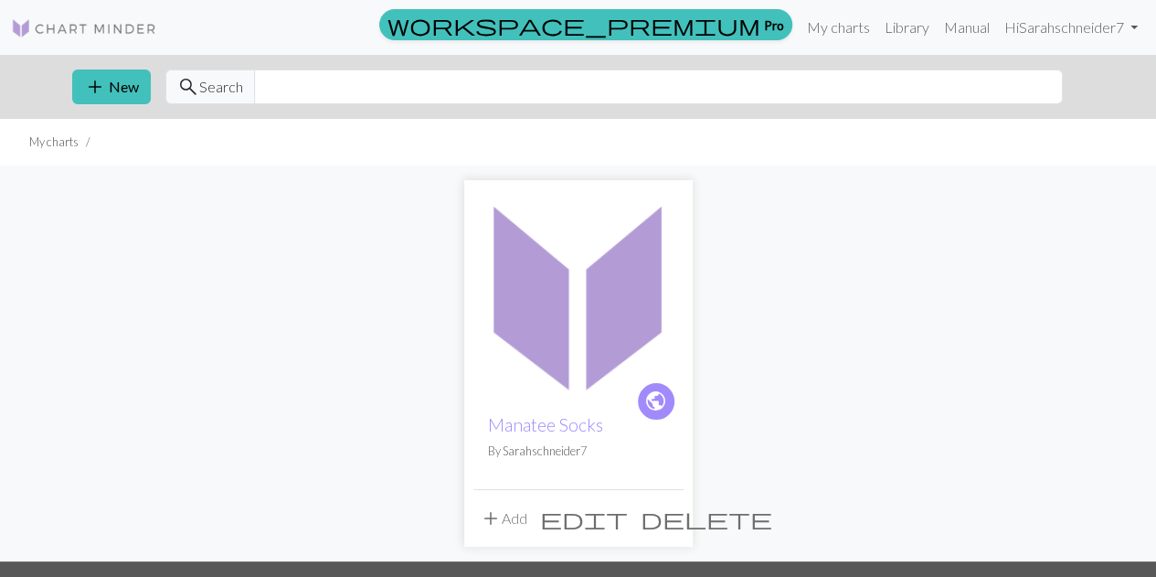
click at [598, 299] on img at bounding box center [578, 294] width 210 height 210
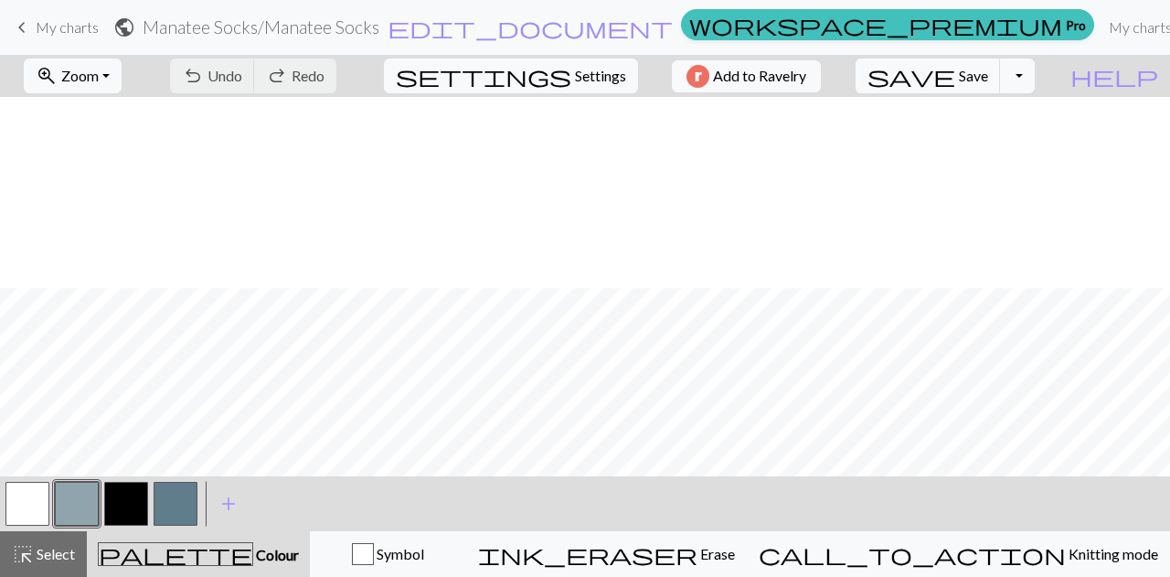
scroll to position [191, 0]
click at [99, 74] on span "Zoom" at bounding box center [79, 75] width 37 height 17
click at [97, 121] on button "Fit all" at bounding box center [98, 115] width 144 height 29
click at [15, 505] on button "button" at bounding box center [27, 504] width 44 height 44
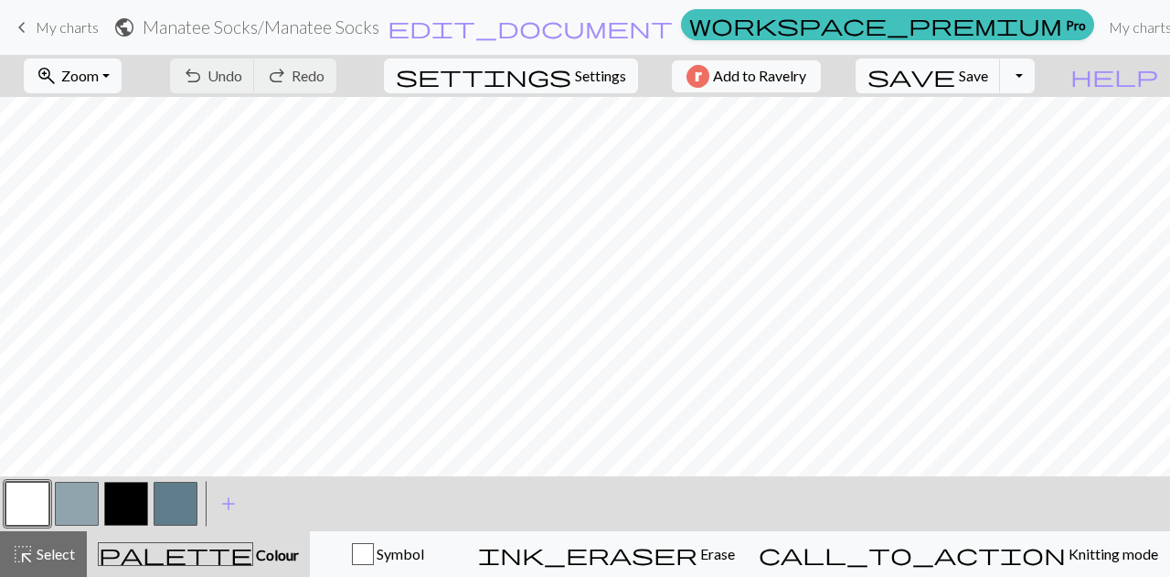
click at [19, 503] on button "button" at bounding box center [27, 504] width 44 height 44
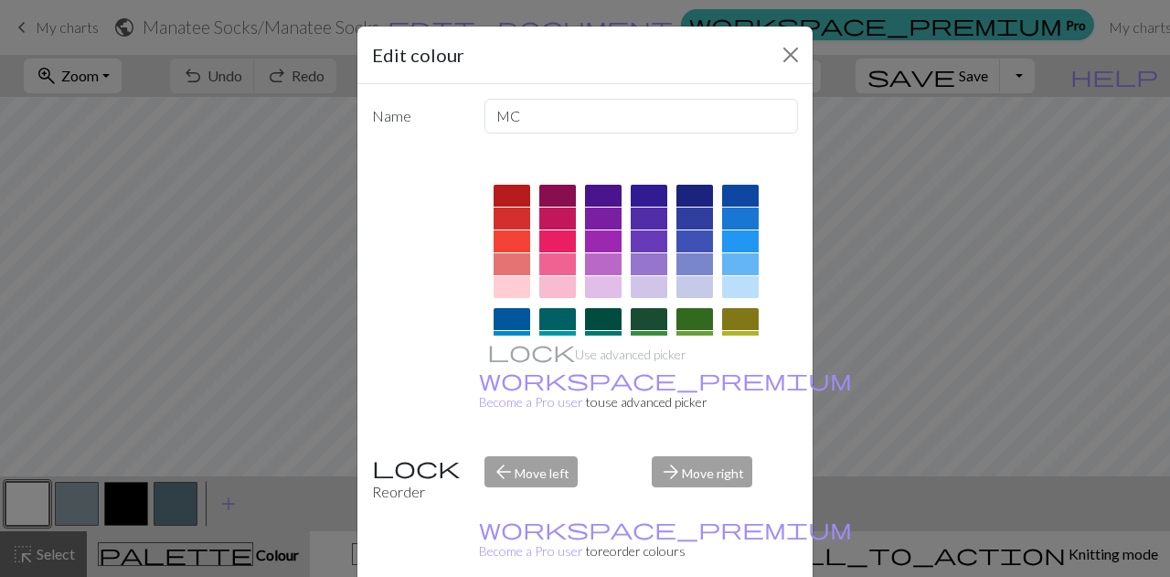
click at [742, 232] on div at bounding box center [740, 241] width 37 height 22
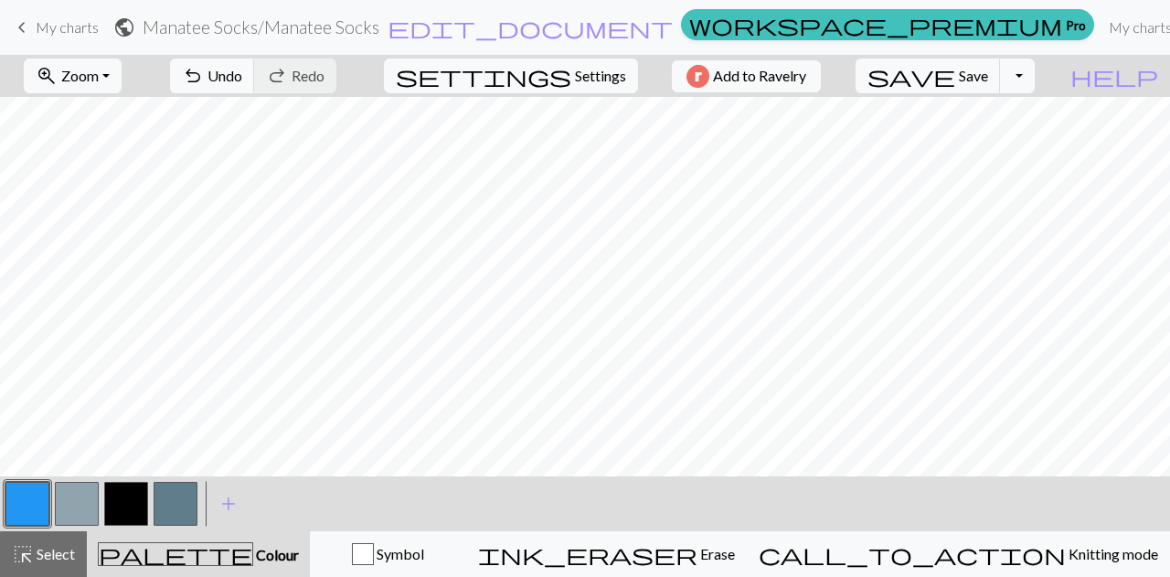
click at [34, 497] on button "button" at bounding box center [27, 504] width 44 height 44
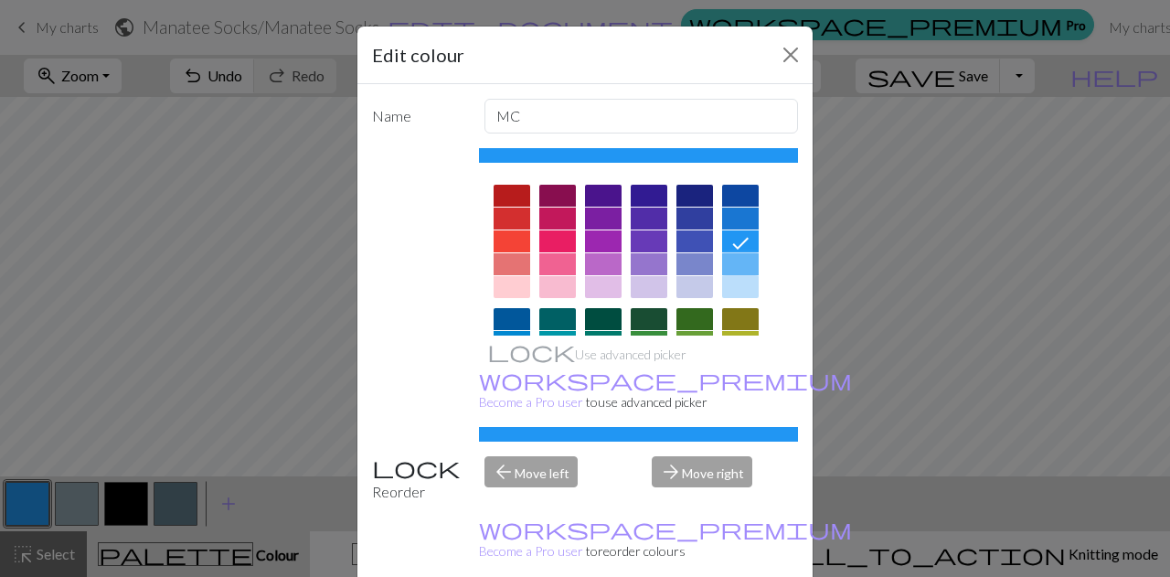
click at [745, 267] on div at bounding box center [740, 264] width 37 height 22
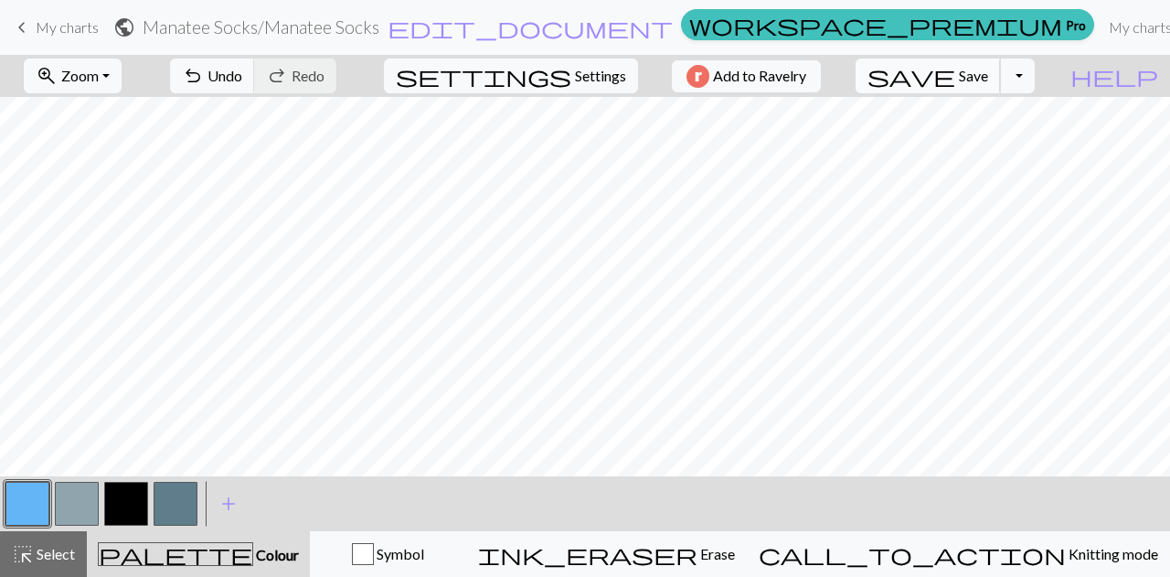
click at [955, 85] on span "save" at bounding box center [911, 76] width 88 height 26
